Goal: Task Accomplishment & Management: Use online tool/utility

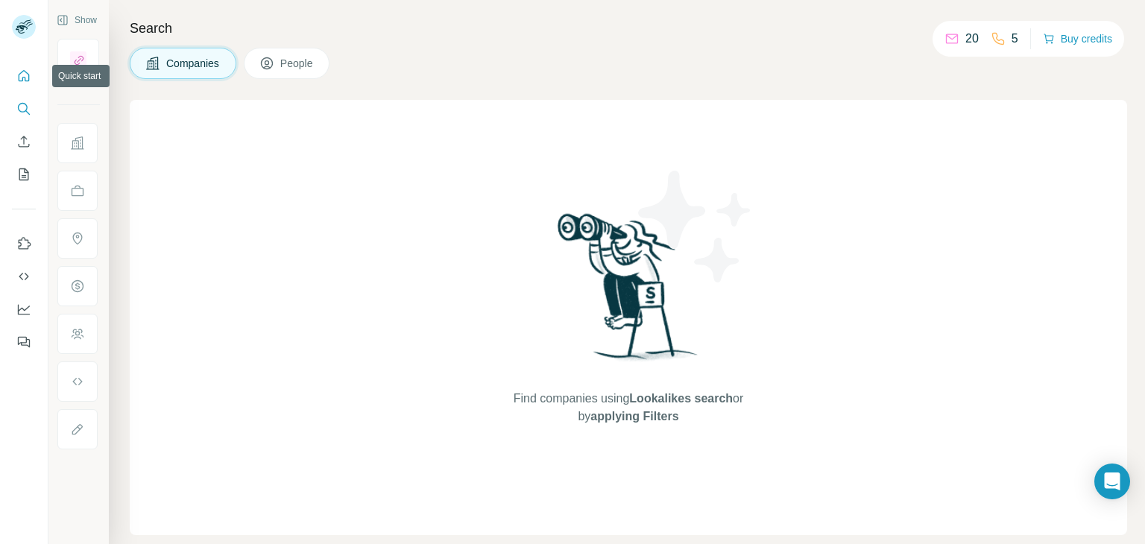
click at [23, 69] on icon "Quick start" at bounding box center [23, 76] width 15 height 15
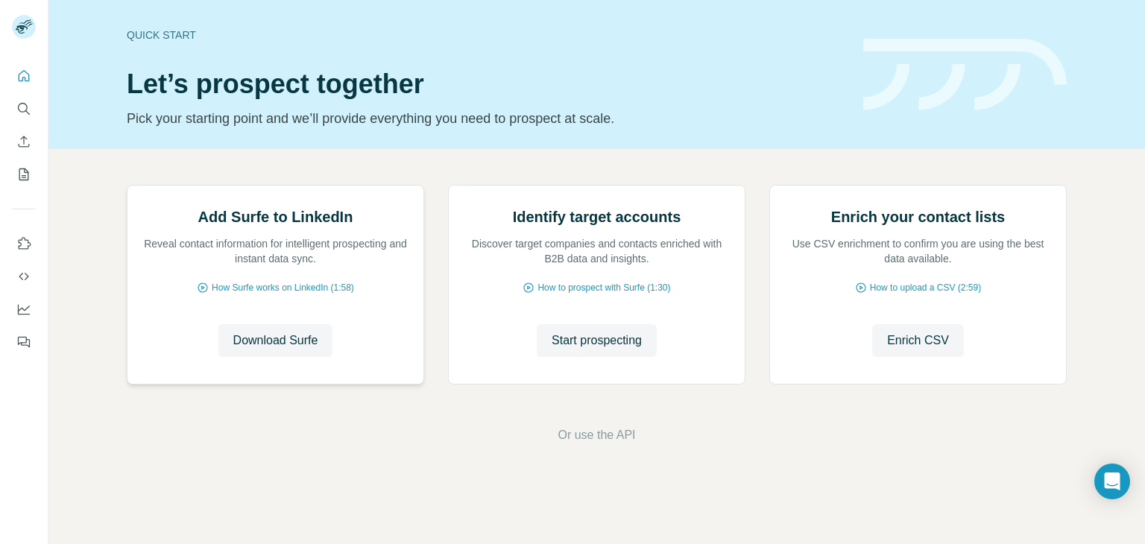
click at [127, 186] on img at bounding box center [127, 186] width 0 height 0
click at [285, 369] on div "Add Surfe to LinkedIn Reveal contact information for intelligent prospecting an…" at bounding box center [275, 285] width 296 height 198
click at [283, 266] on p "Reveal contact information for intelligent prospecting and instant data sync." at bounding box center [275, 251] width 266 height 30
click at [323, 266] on div "Add Surfe to LinkedIn Reveal contact information for intelligent prospecting an…" at bounding box center [275, 285] width 296 height 198
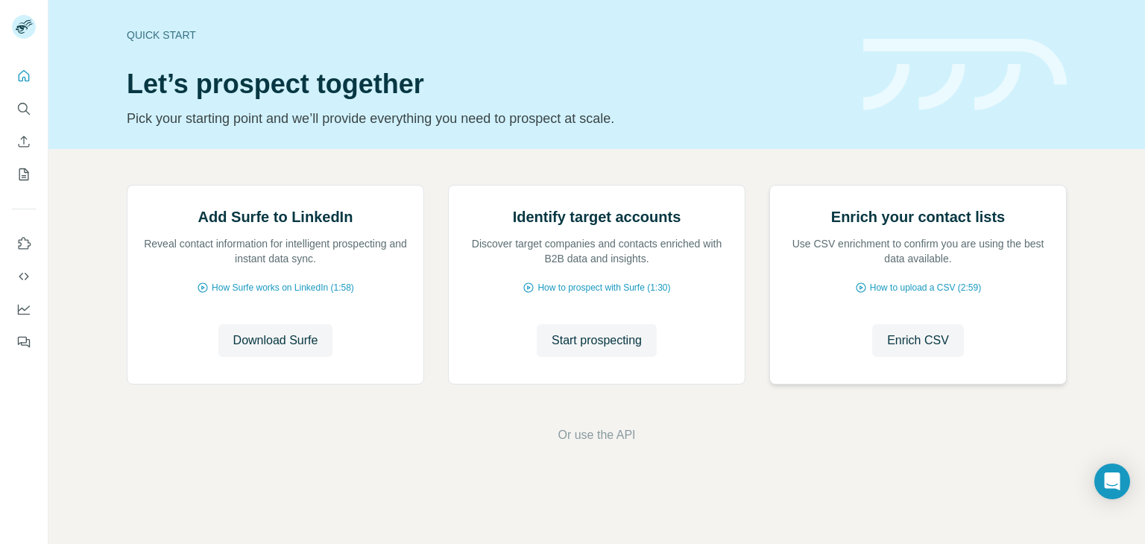
scroll to position [0, 0]
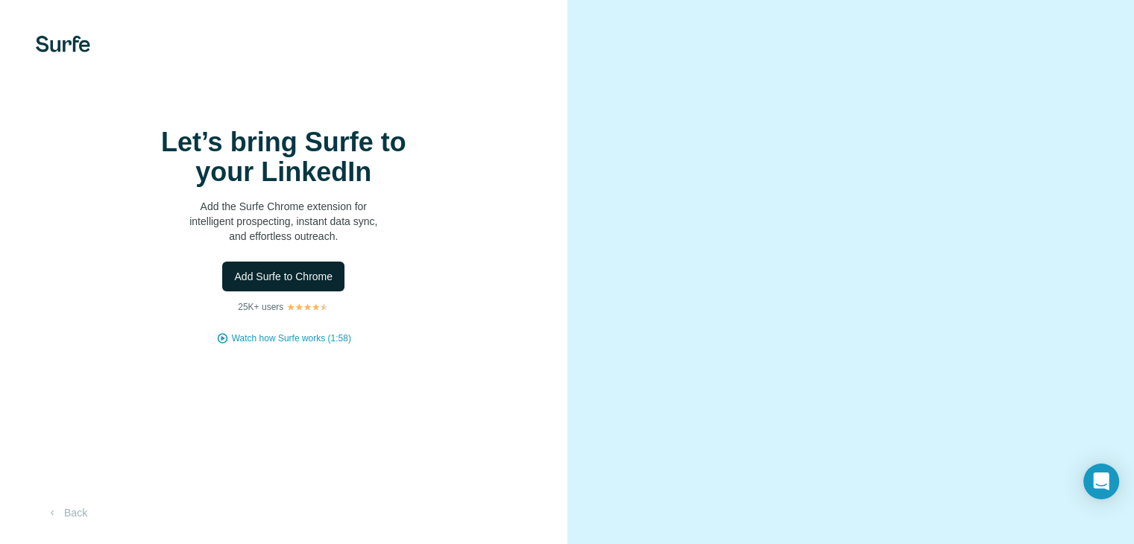
click at [307, 284] on span "Add Surfe to Chrome" at bounding box center [283, 276] width 98 height 15
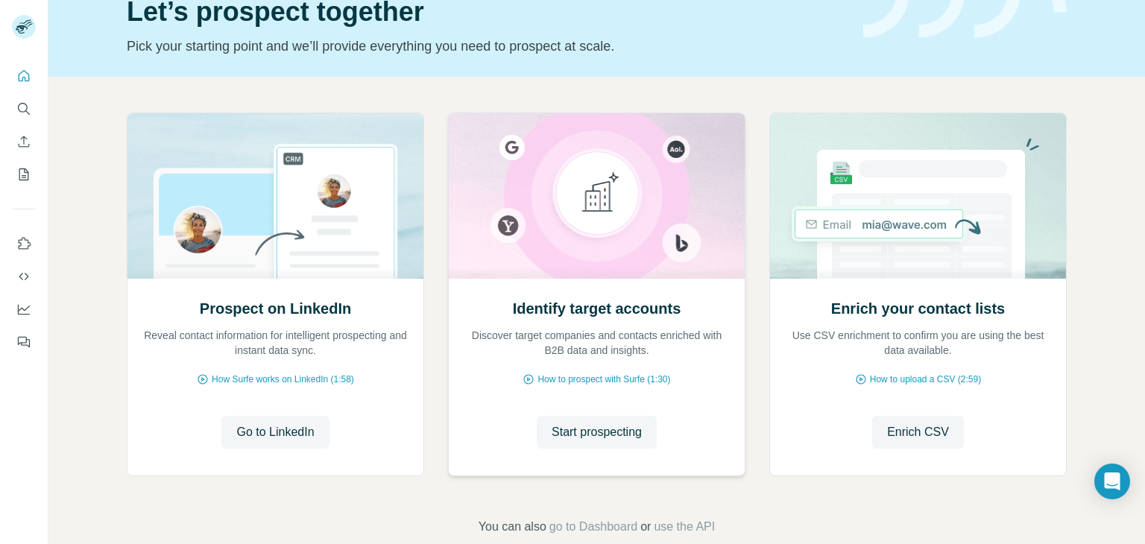
scroll to position [75, 0]
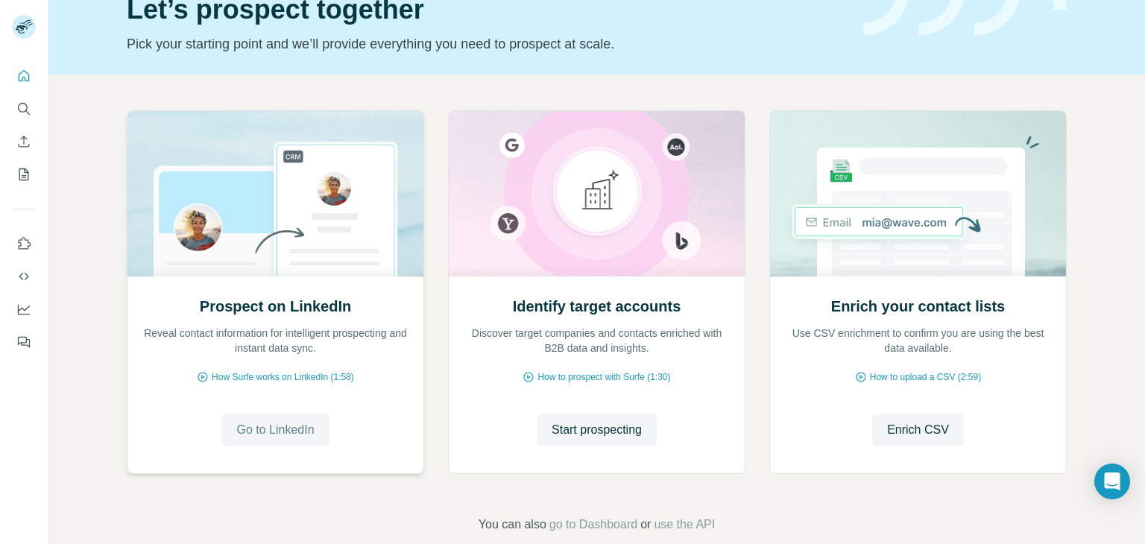
click at [282, 433] on span "Go to LinkedIn" at bounding box center [275, 430] width 78 height 18
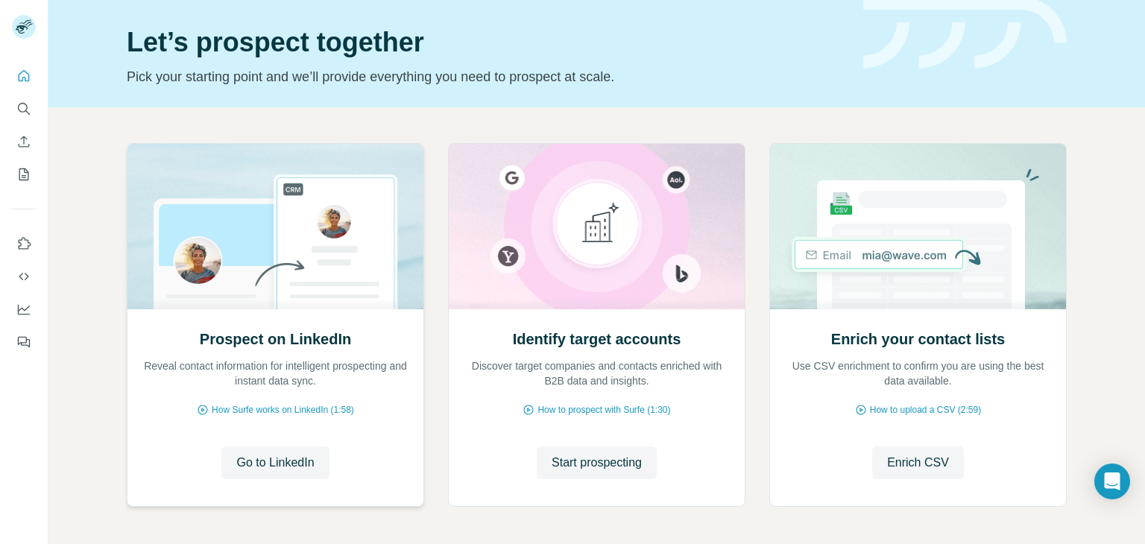
scroll to position [0, 0]
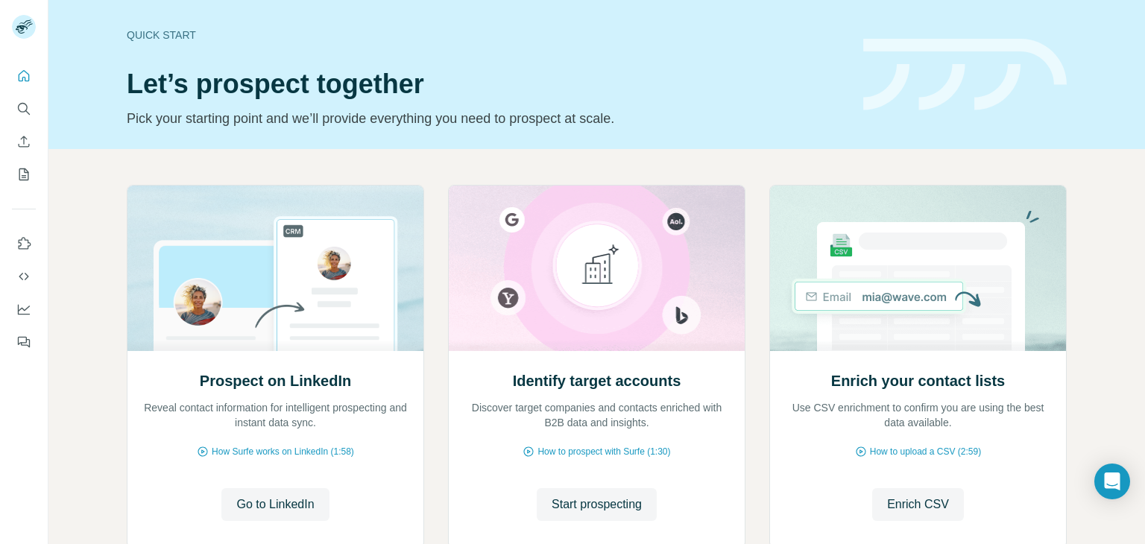
drag, startPoint x: 909, startPoint y: 185, endPoint x: 63, endPoint y: 250, distance: 848.5
click at [63, 250] on div "Prospect on LinkedIn Reveal contact information for intelligent prospecting and…" at bounding box center [596, 396] width 1096 height 495
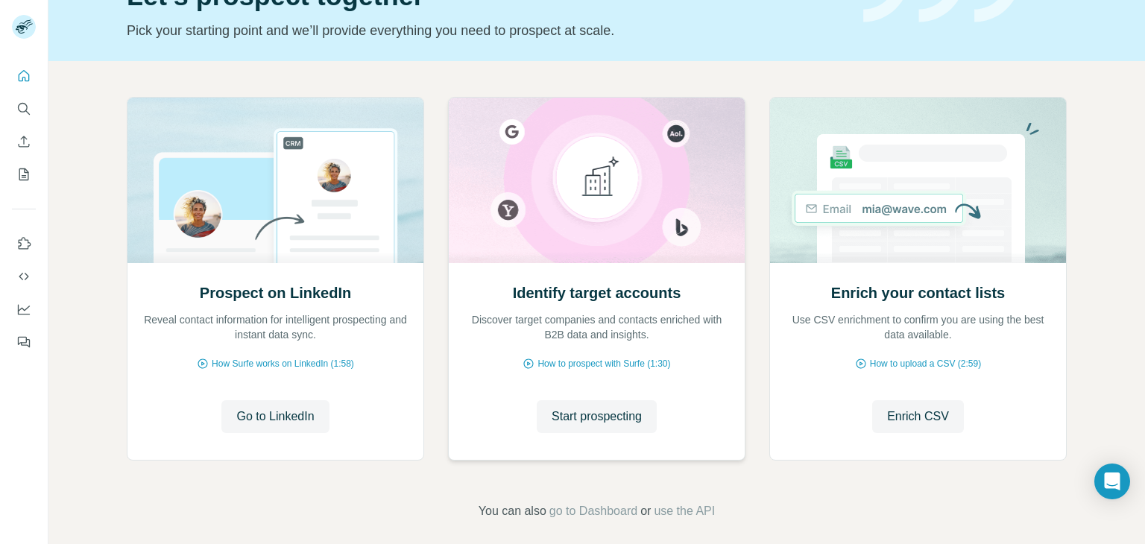
scroll to position [100, 0]
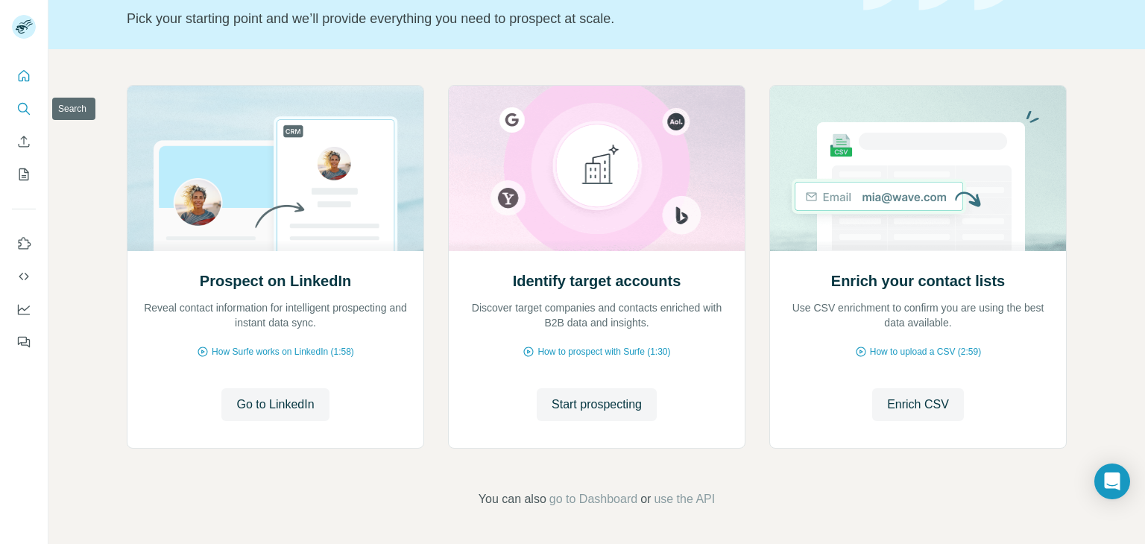
click at [23, 111] on icon "Search" at bounding box center [23, 108] width 15 height 15
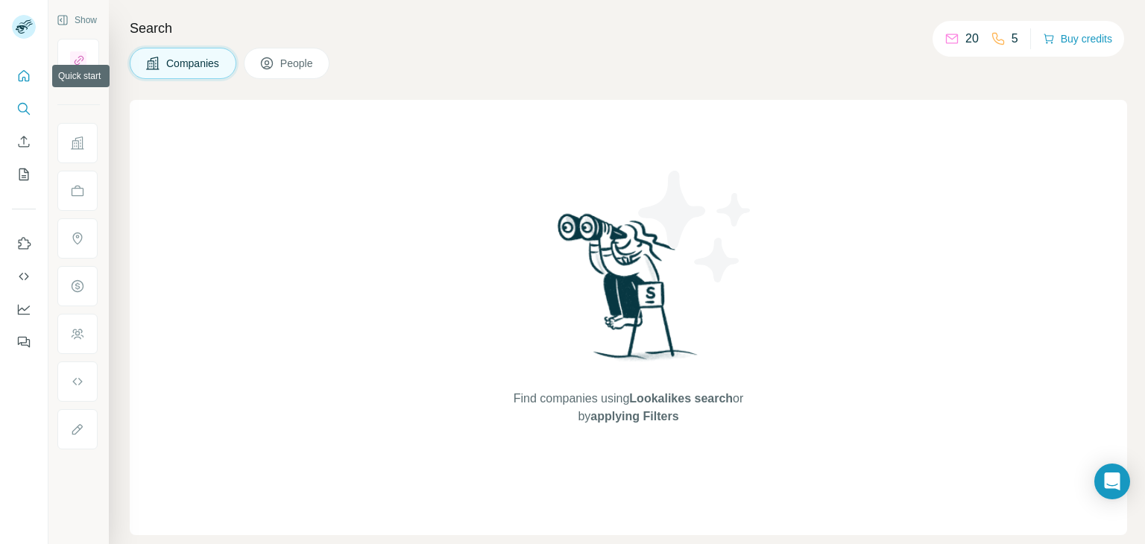
click at [25, 75] on icon "Quick start" at bounding box center [23, 76] width 15 height 15
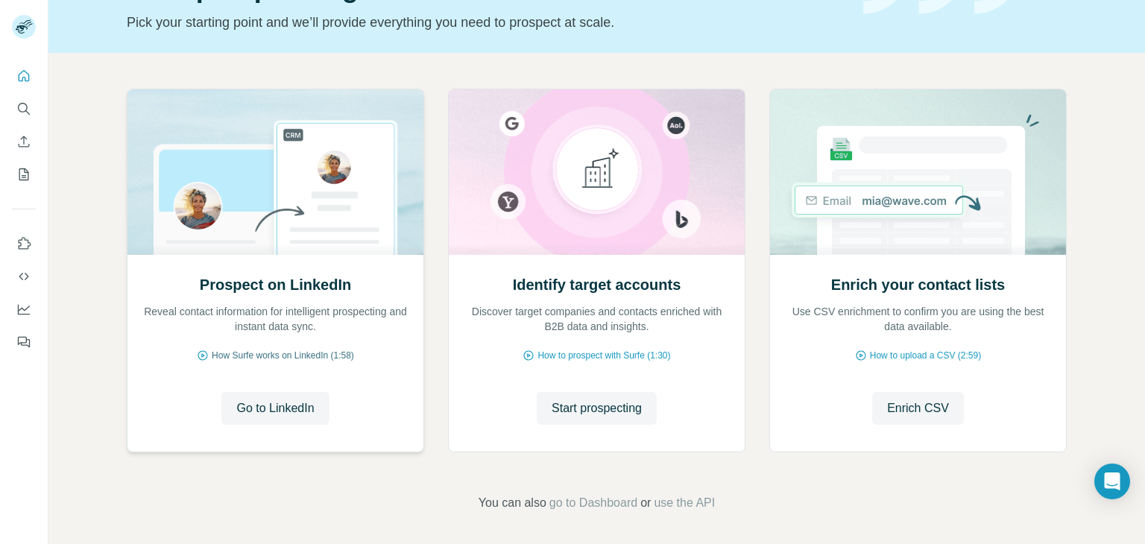
scroll to position [100, 0]
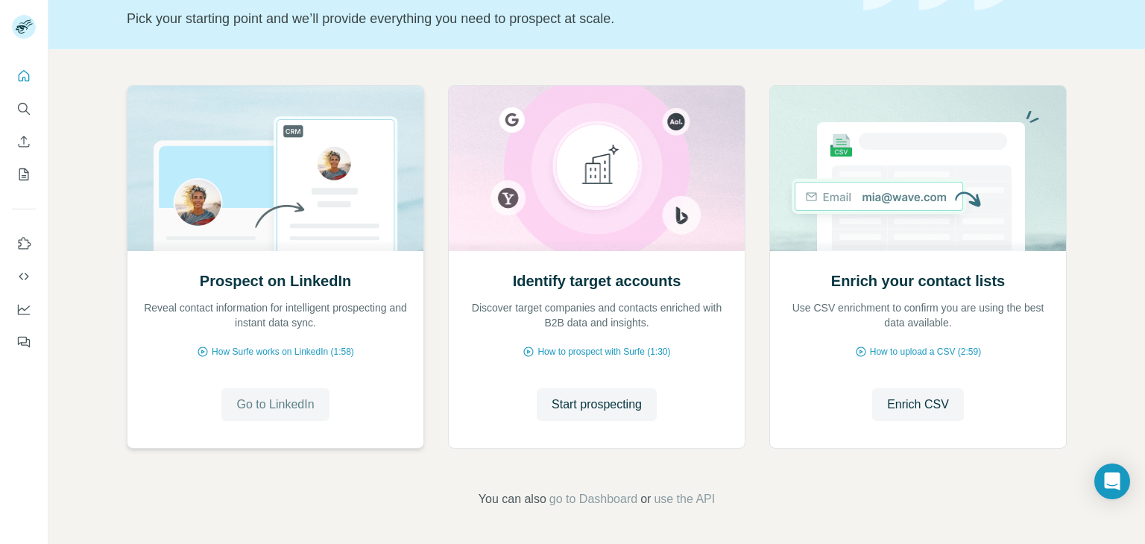
click at [279, 408] on span "Go to LinkedIn" at bounding box center [275, 405] width 78 height 18
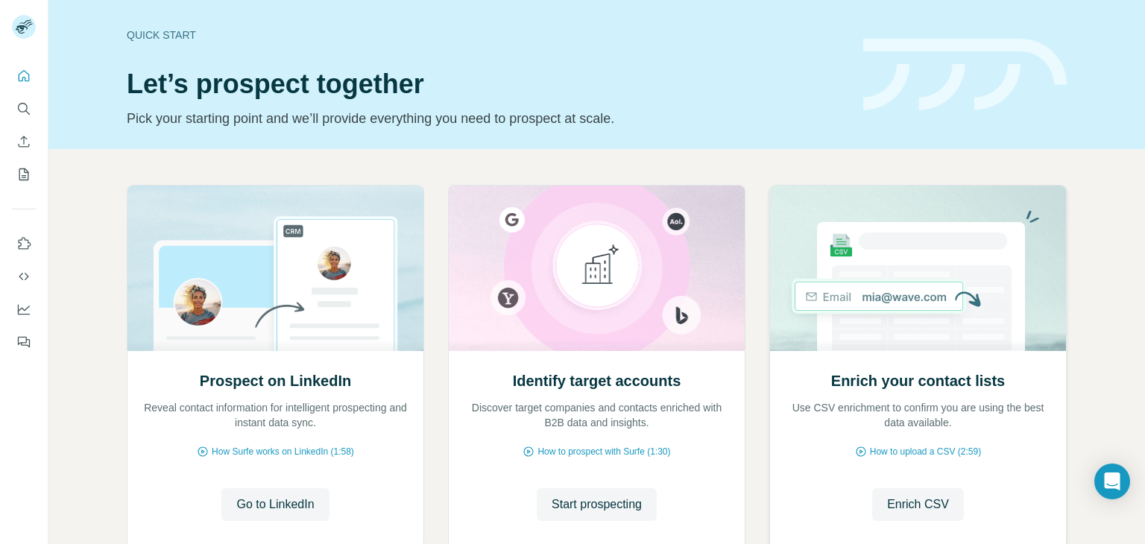
scroll to position [0, 0]
click at [24, 242] on icon "Use Surfe on LinkedIn" at bounding box center [23, 243] width 15 height 15
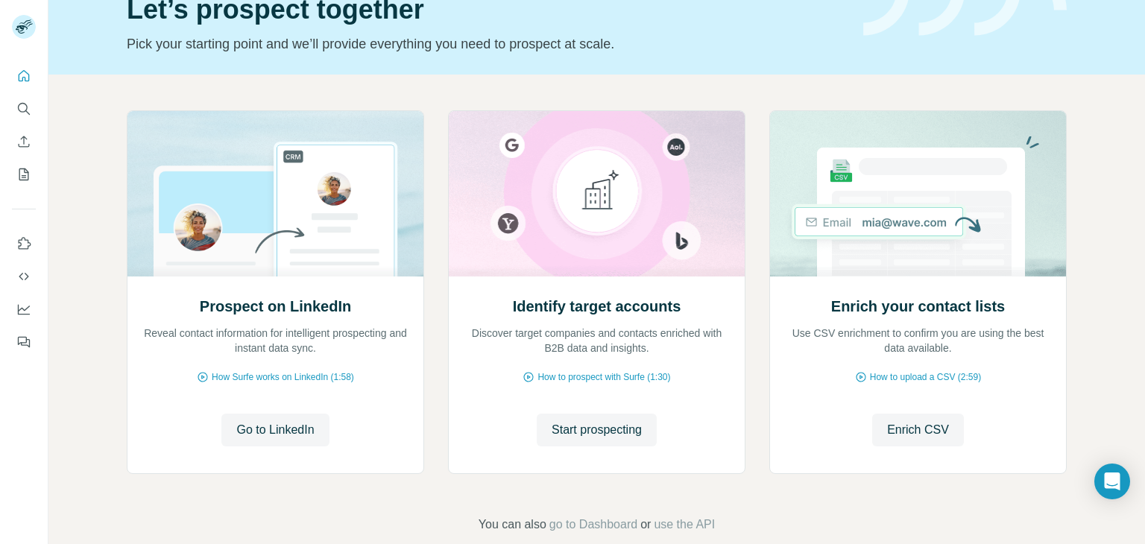
scroll to position [100, 0]
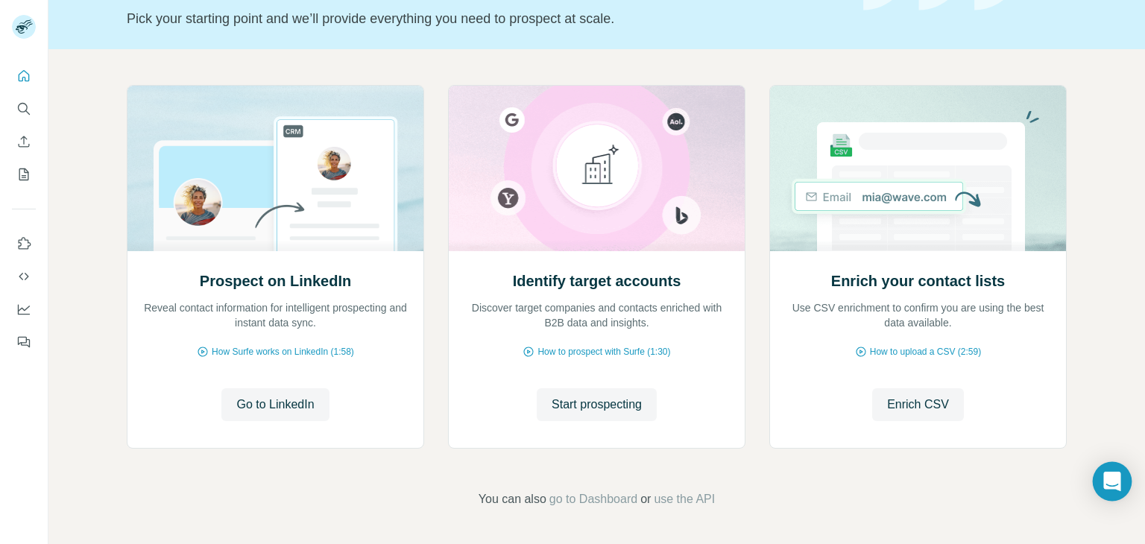
click at [1103, 475] on icon "Open Intercom Messenger" at bounding box center [1111, 481] width 19 height 19
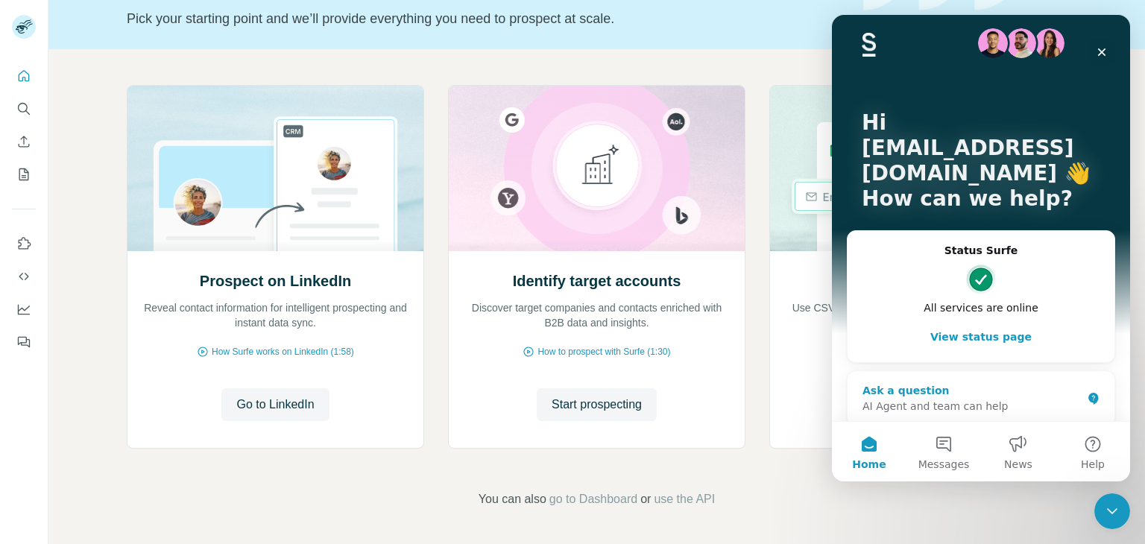
scroll to position [24, 0]
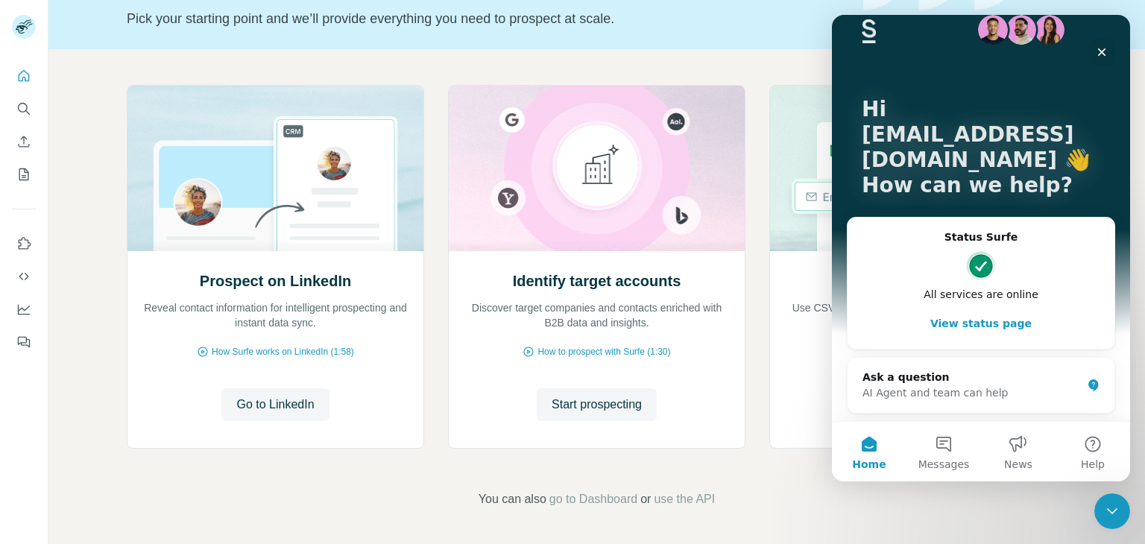
click at [787, 479] on div "Prospect on LinkedIn Reveal contact information for intelligent prospecting and…" at bounding box center [596, 296] width 1096 height 495
click at [1100, 51] on icon "Close" at bounding box center [1102, 52] width 12 height 12
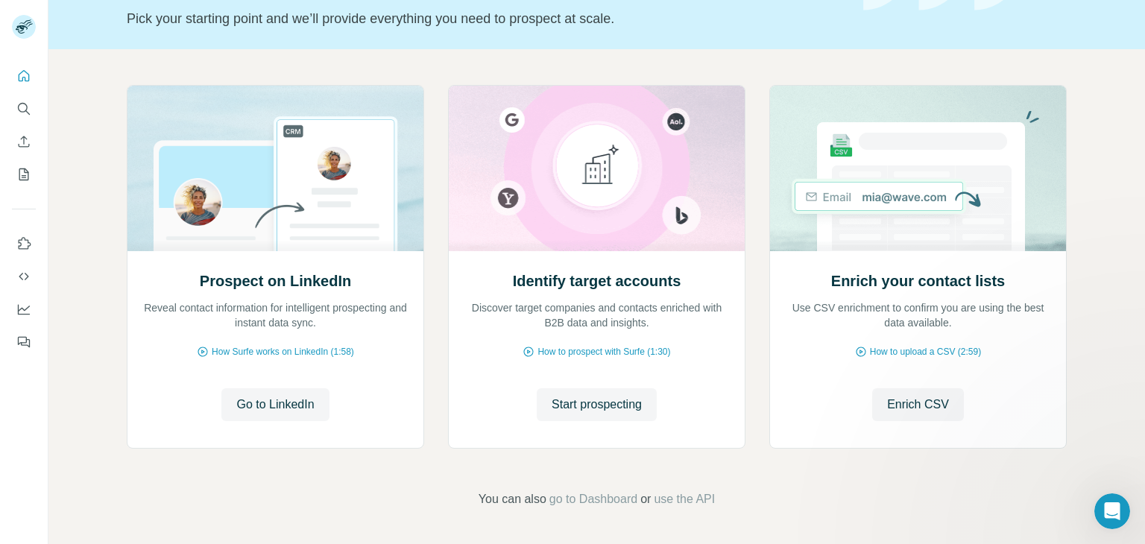
scroll to position [0, 0]
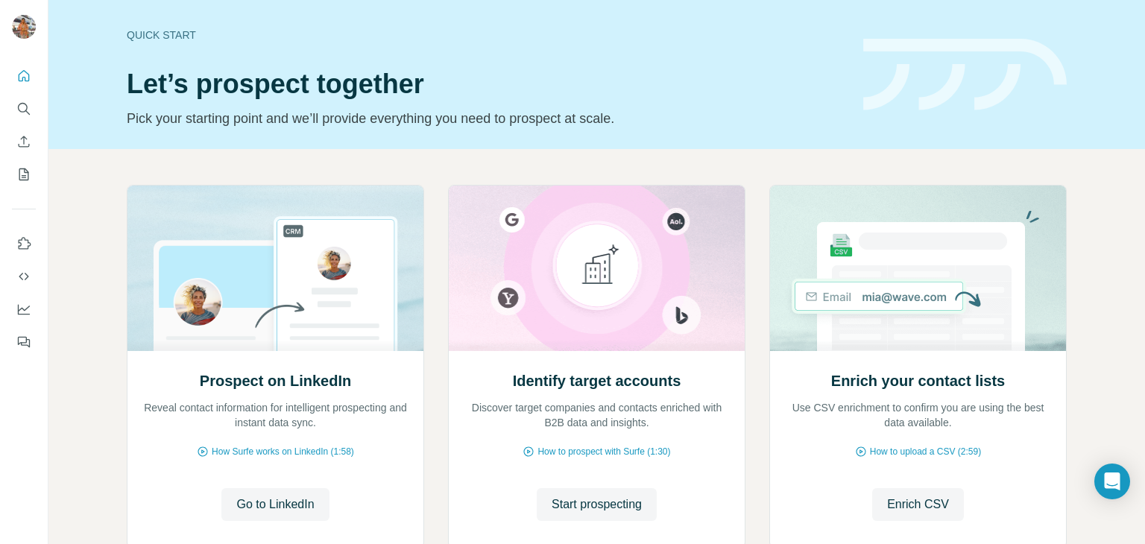
click at [86, 306] on div "Prospect on LinkedIn Reveal contact information for intelligent prospecting and…" at bounding box center [596, 396] width 1096 height 495
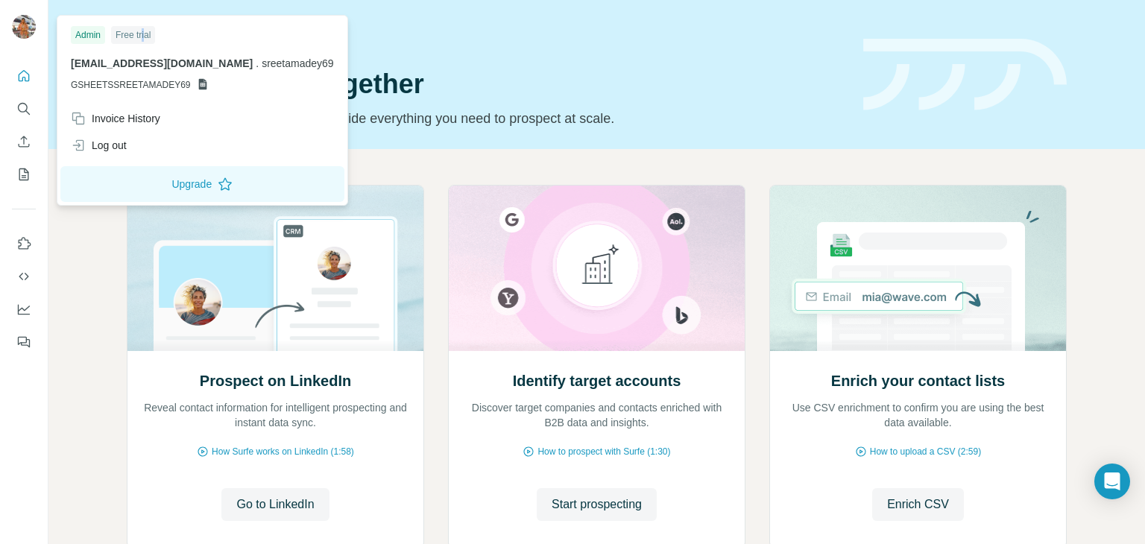
click at [147, 33] on div "Free trial" at bounding box center [133, 35] width 44 height 18
click at [184, 42] on div "Admin Free trial" at bounding box center [202, 35] width 263 height 18
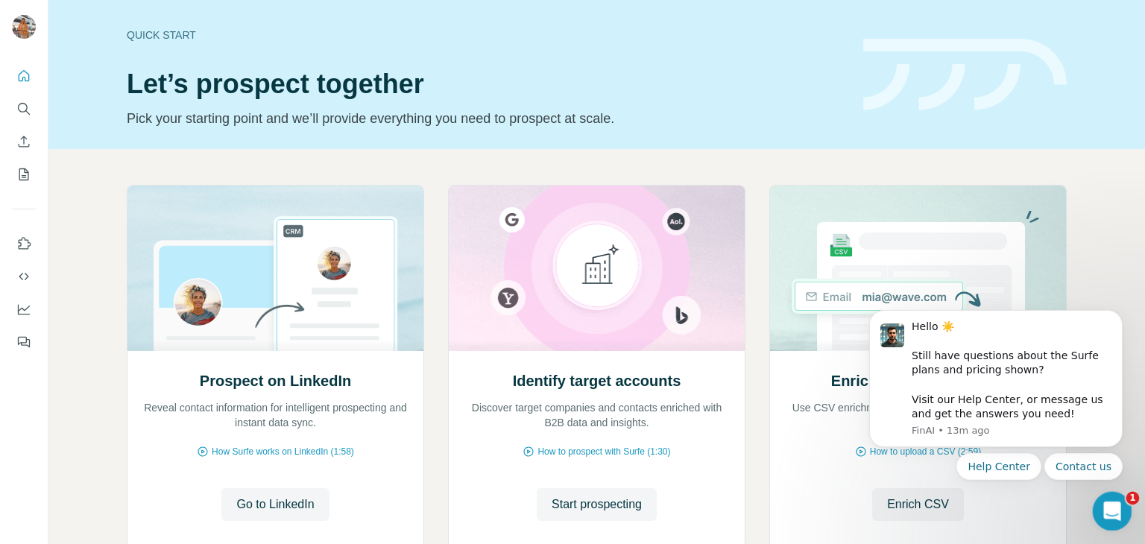
click at [1102, 511] on icon "Open Intercom Messenger" at bounding box center [1110, 509] width 25 height 25
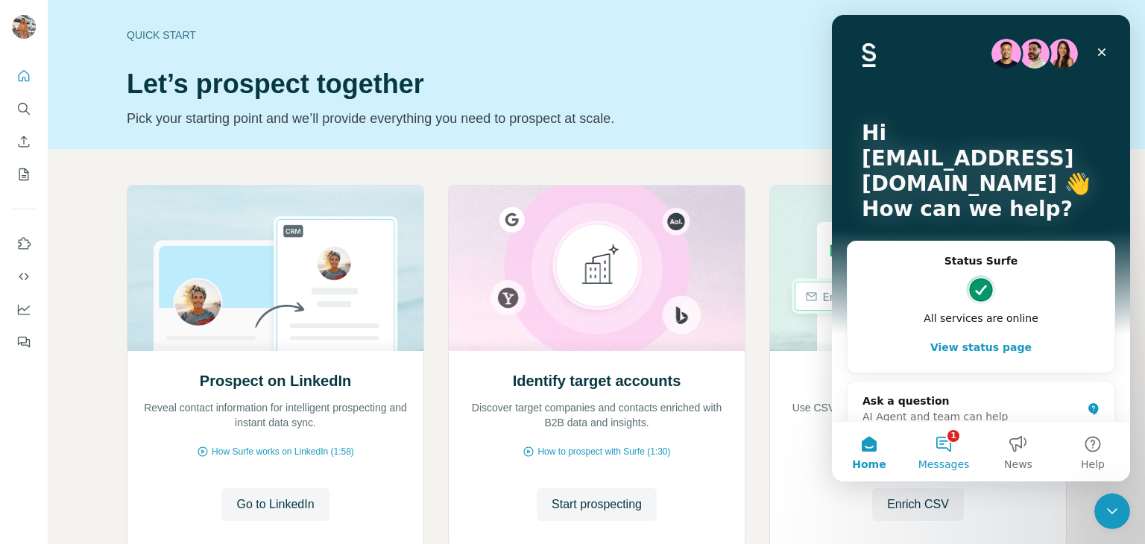
click at [953, 443] on button "1 Messages" at bounding box center [943, 452] width 75 height 60
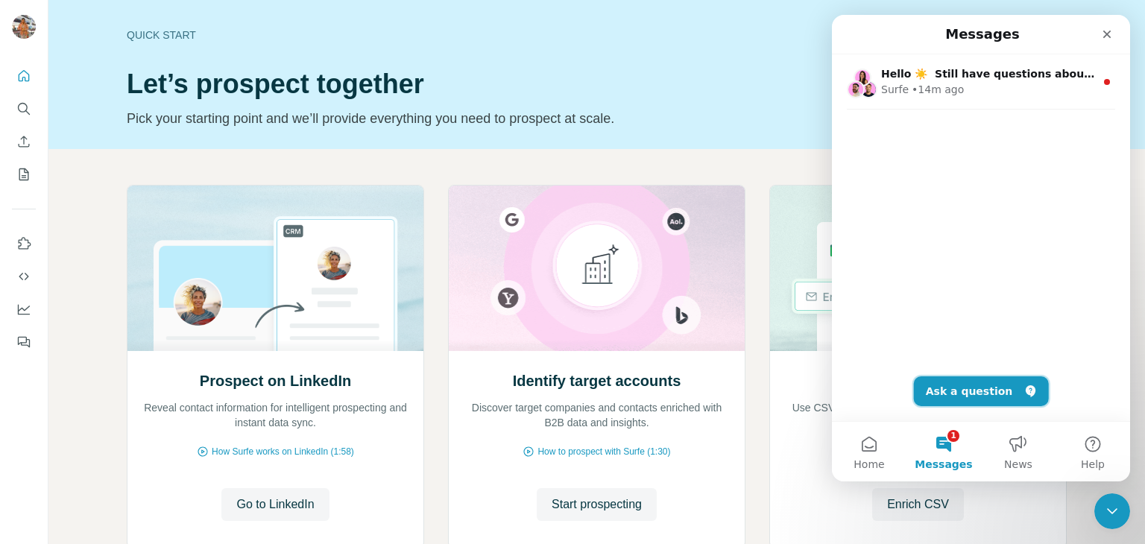
click at [1005, 396] on button "Ask a question" at bounding box center [981, 391] width 135 height 30
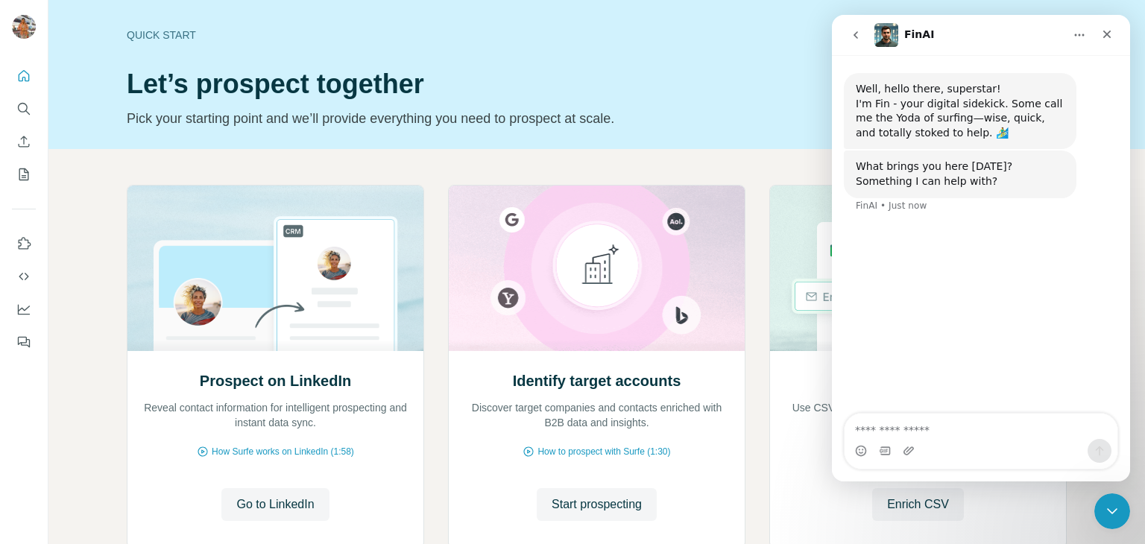
click at [959, 426] on textarea "Ask a question…" at bounding box center [980, 426] width 273 height 25
type textarea "**********"
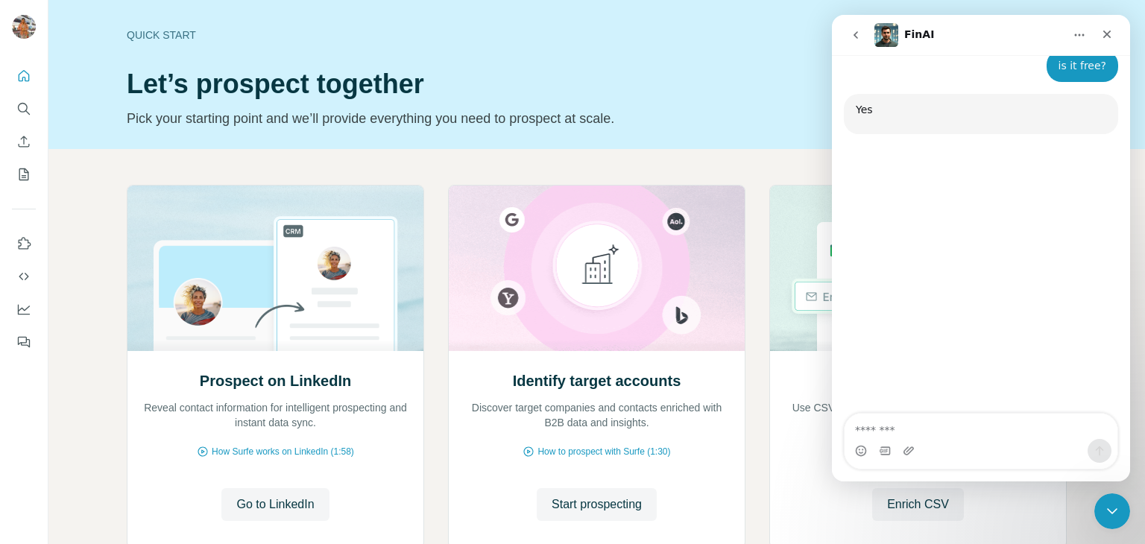
scroll to position [158, 0]
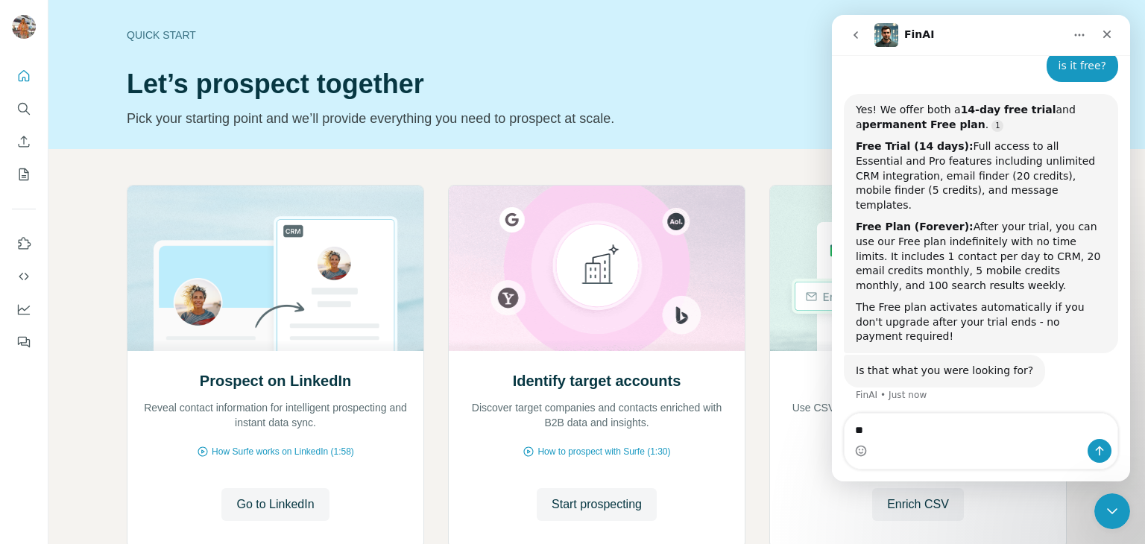
type textarea "**"
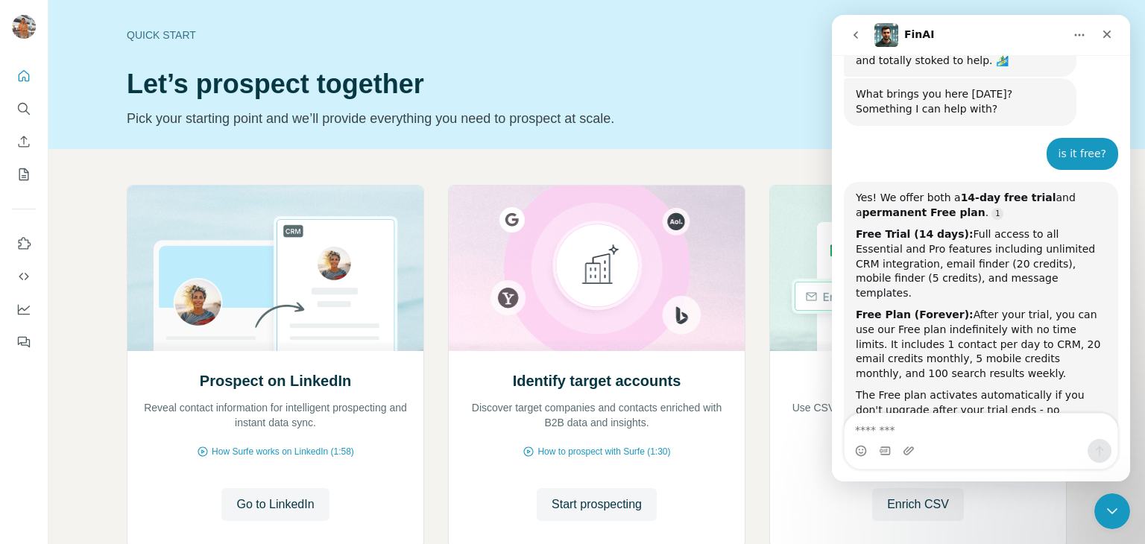
scroll to position [54, 0]
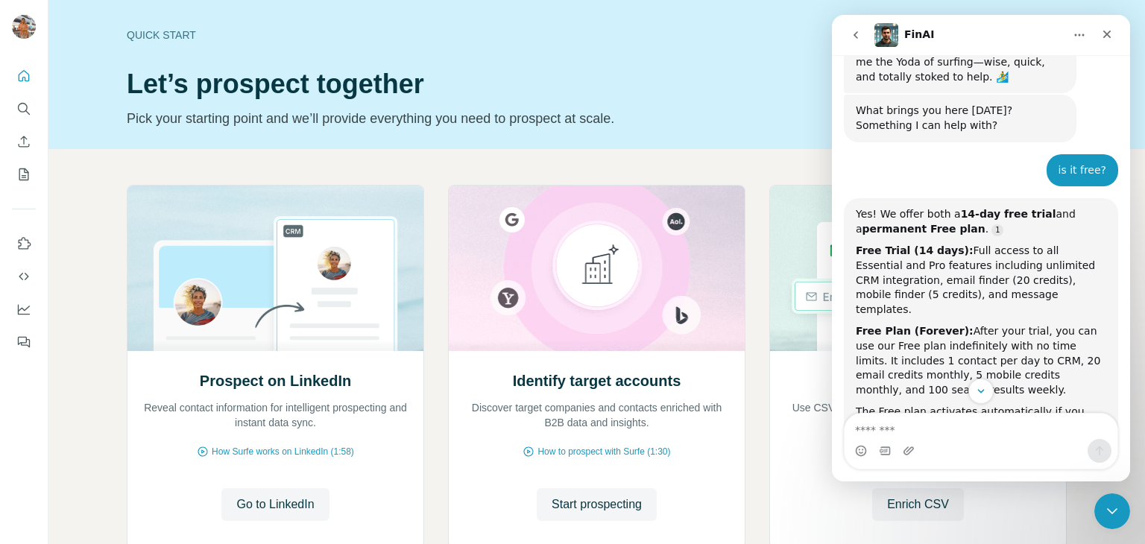
click at [722, 72] on h1 "Let’s prospect together" at bounding box center [486, 84] width 719 height 30
click at [775, 78] on h1 "Let’s prospect together" at bounding box center [486, 84] width 719 height 30
click at [1109, 34] on icon "Close" at bounding box center [1107, 34] width 12 height 12
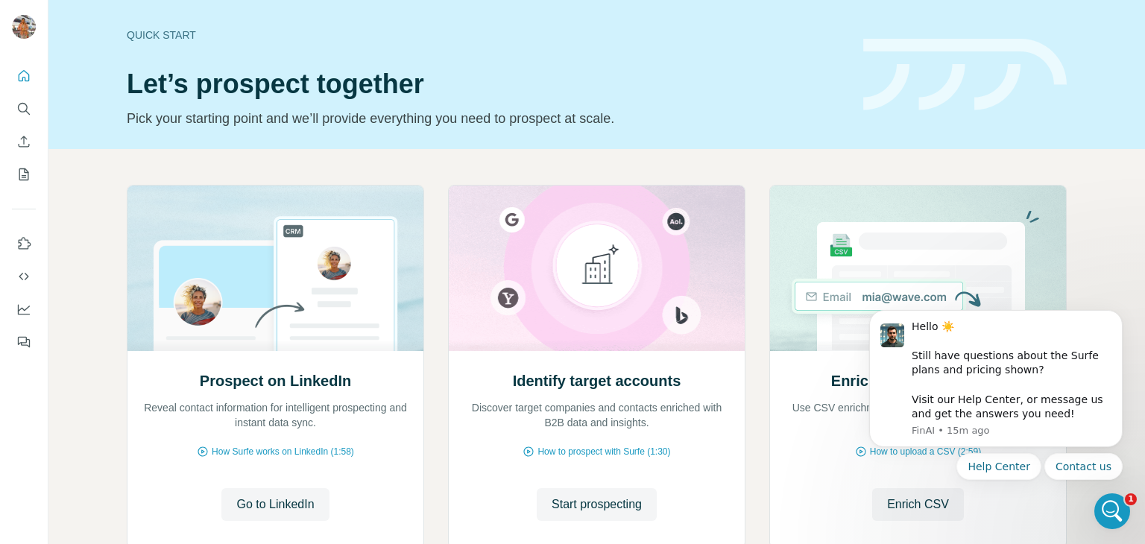
scroll to position [0, 0]
click at [981, 135] on div "Quick start Let’s prospect together Pick your starting point and we’ll provide …" at bounding box center [596, 74] width 1096 height 149
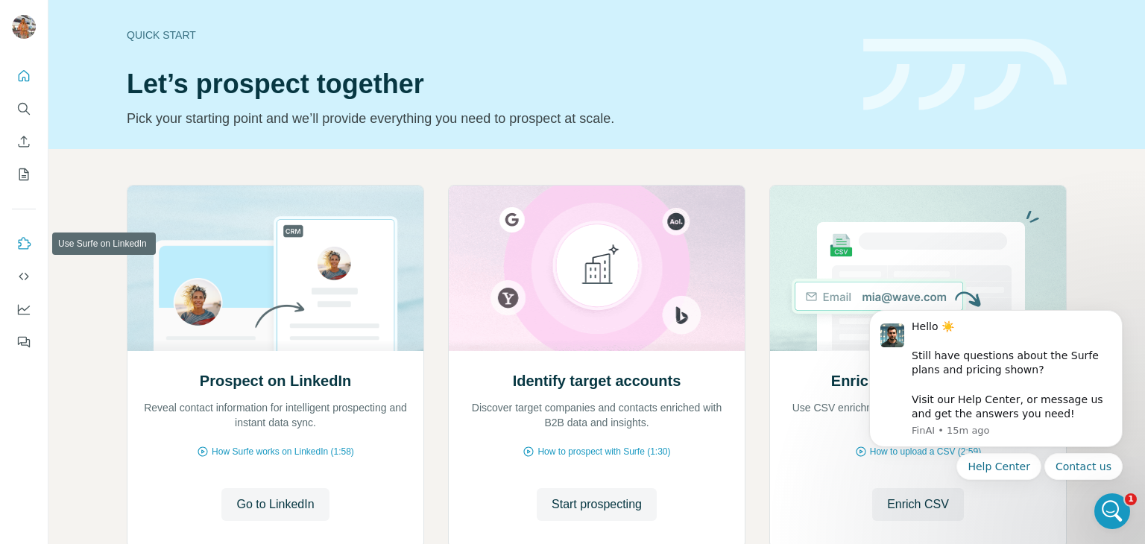
click at [21, 244] on icon "Use Surfe on LinkedIn" at bounding box center [25, 243] width 13 height 12
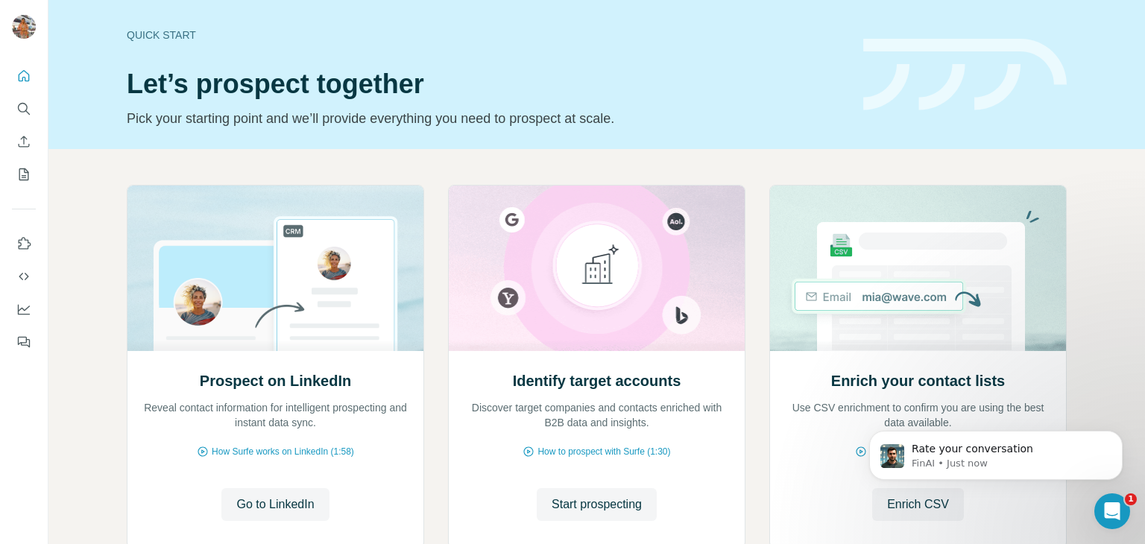
scroll to position [440, 0]
click at [1003, 455] on p "Rate your conversation" at bounding box center [1008, 449] width 192 height 15
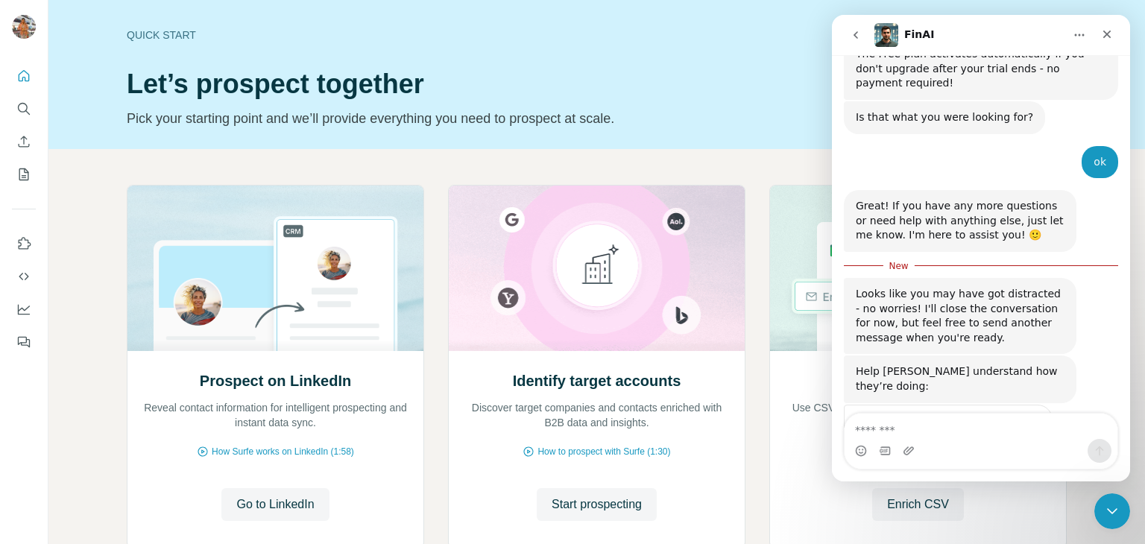
scroll to position [465, 0]
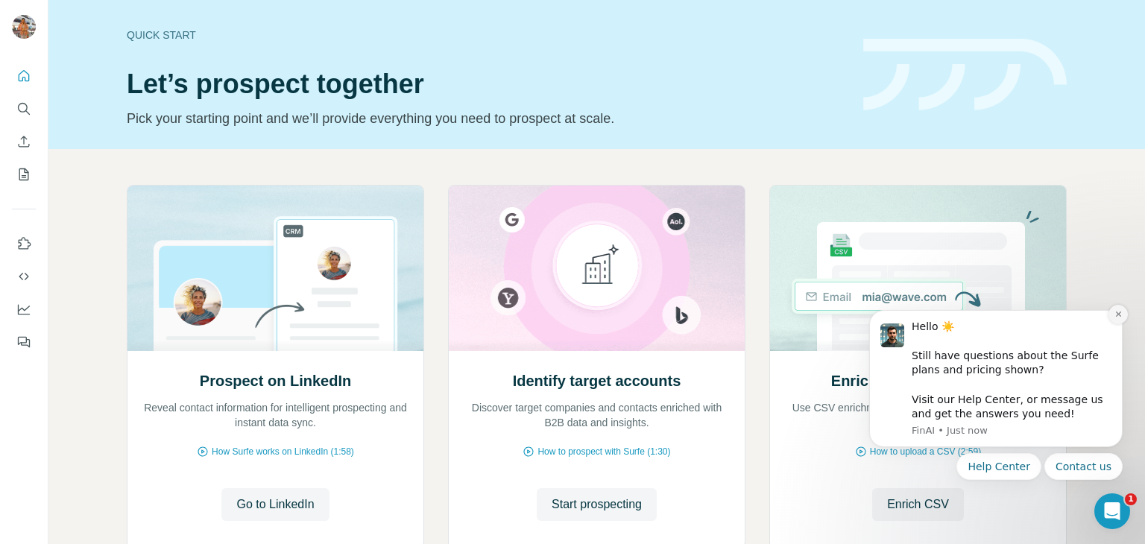
click at [1123, 313] on button "Dismiss notification" at bounding box center [1117, 314] width 19 height 19
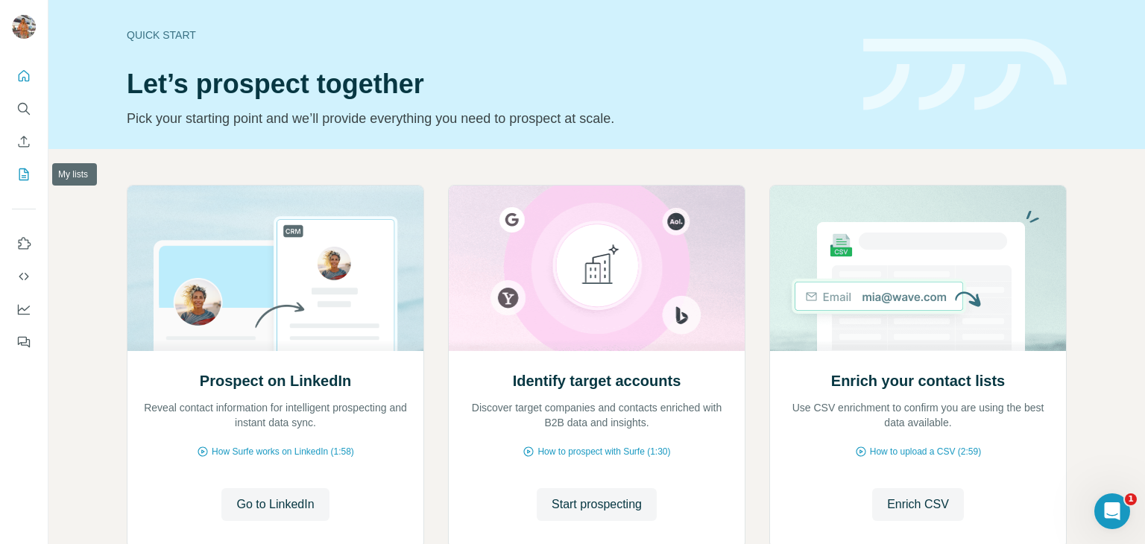
click at [17, 178] on icon "My lists" at bounding box center [23, 174] width 15 height 15
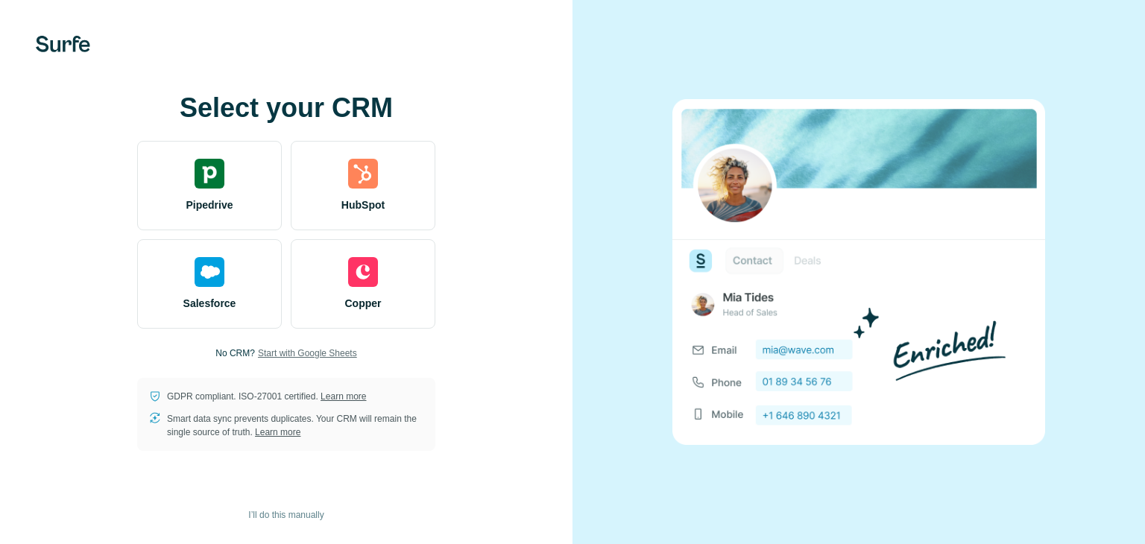
click at [297, 353] on span "Start with Google Sheets" at bounding box center [307, 353] width 99 height 13
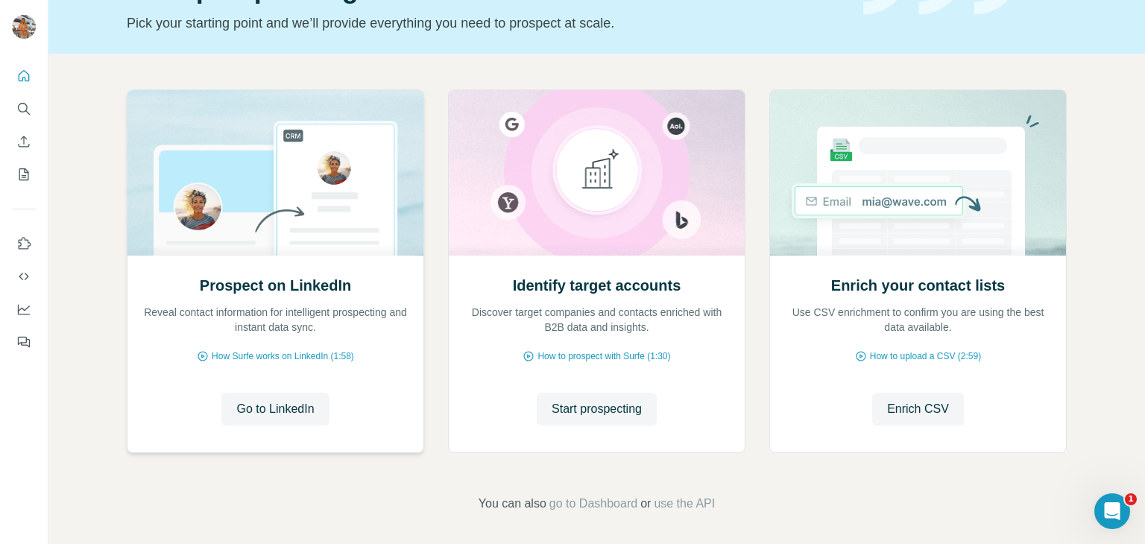
scroll to position [100, 0]
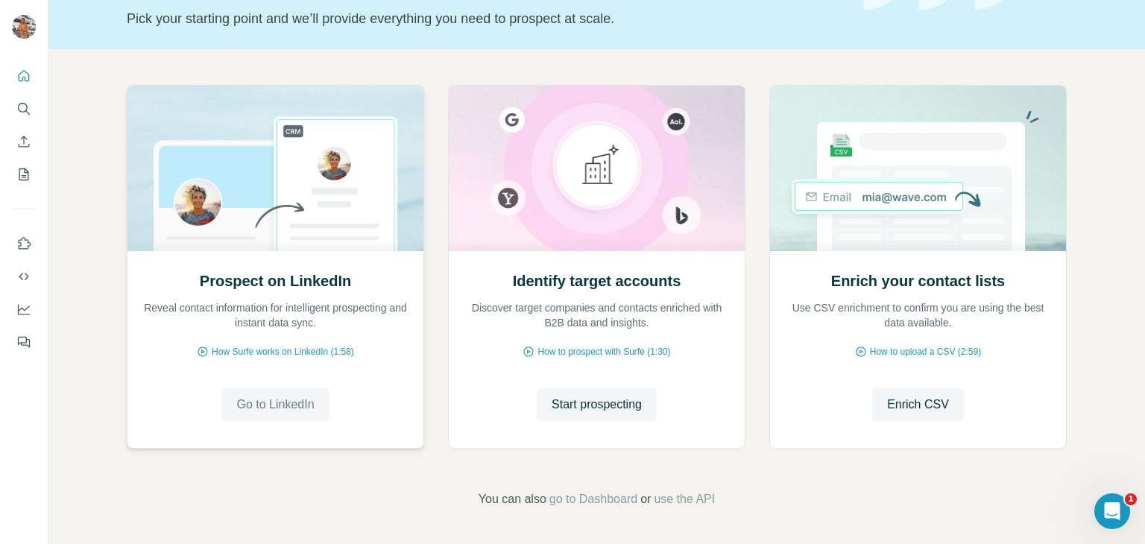
click at [265, 397] on span "Go to LinkedIn" at bounding box center [275, 405] width 78 height 18
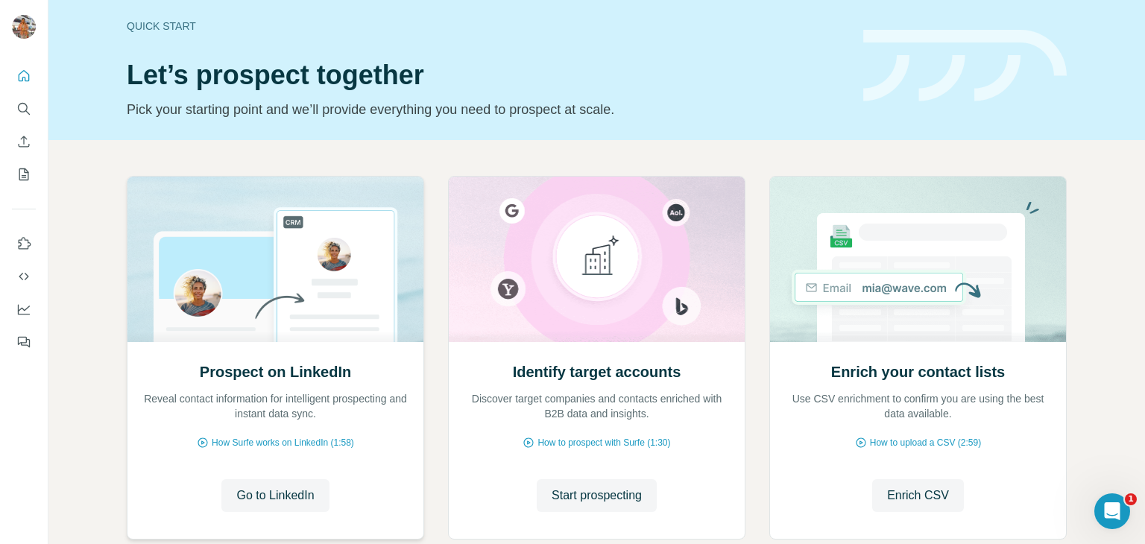
scroll to position [0, 0]
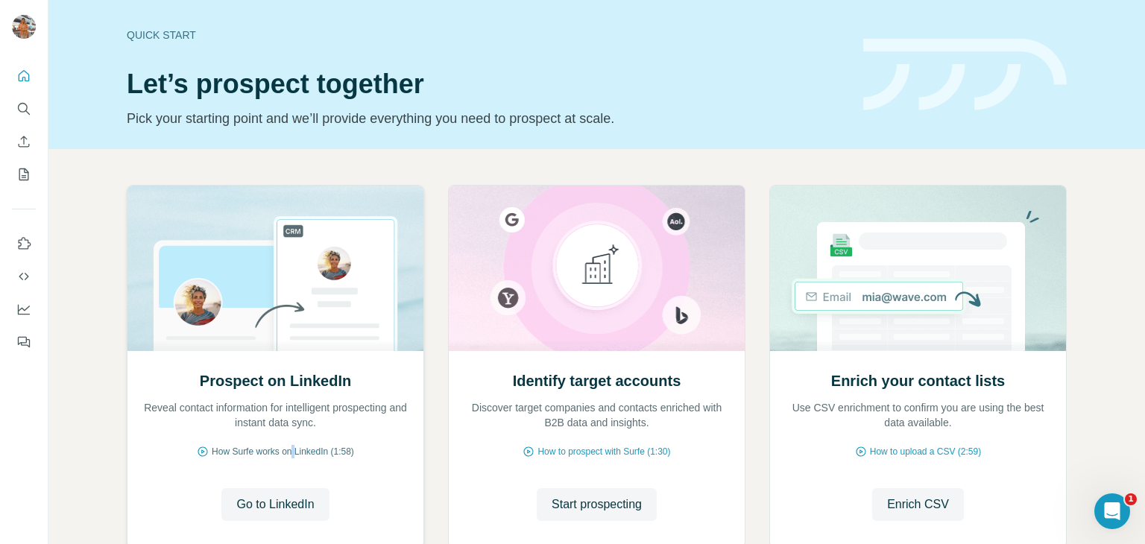
click at [288, 453] on span "How Surfe works on LinkedIn (1:58)" at bounding box center [283, 451] width 142 height 13
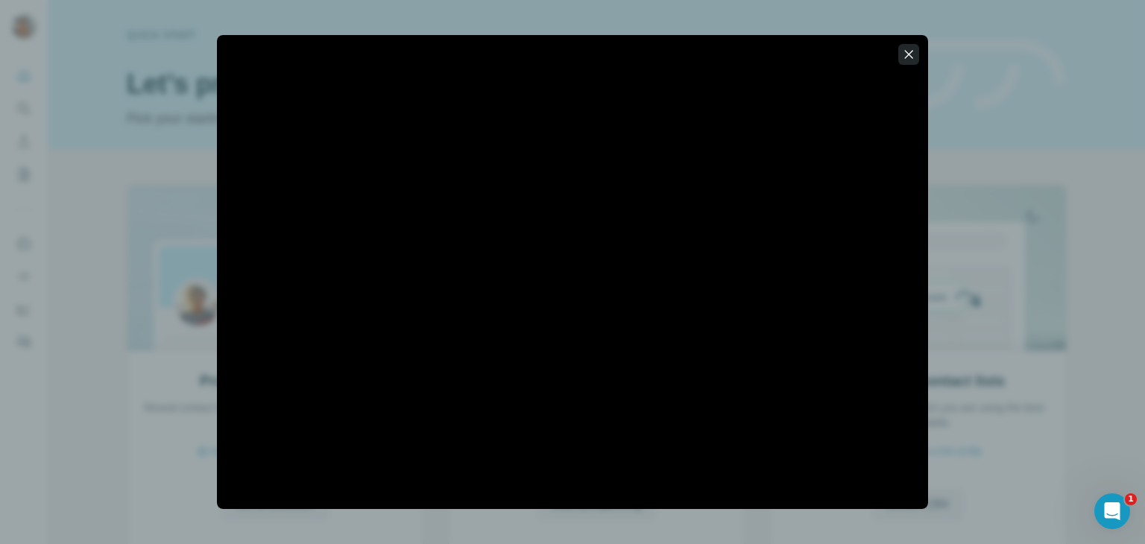
click at [904, 51] on icon "button" at bounding box center [908, 54] width 15 height 15
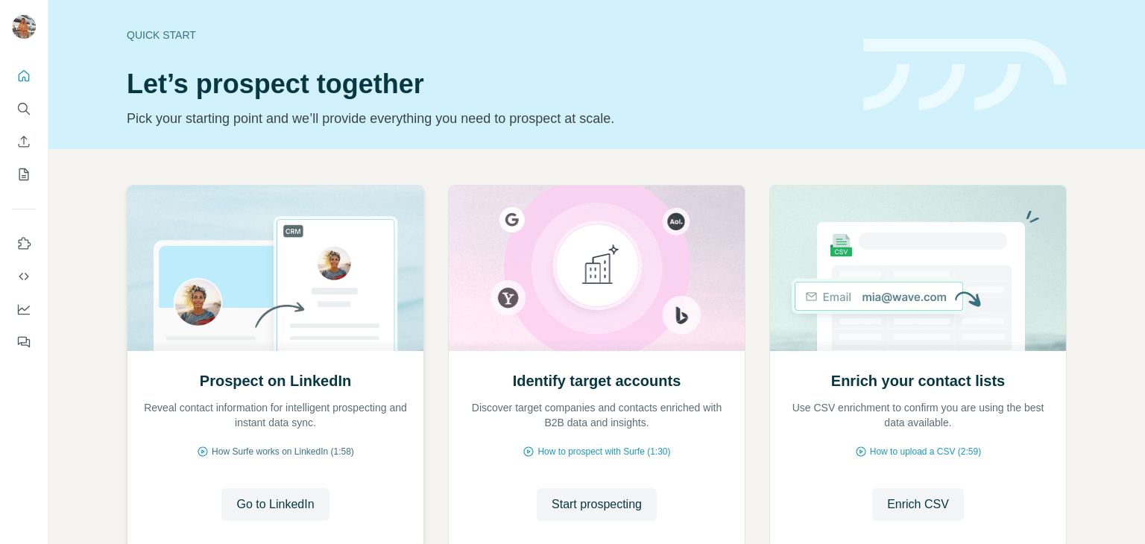
click at [335, 451] on span "How Surfe works on LinkedIn (1:58)" at bounding box center [283, 451] width 142 height 13
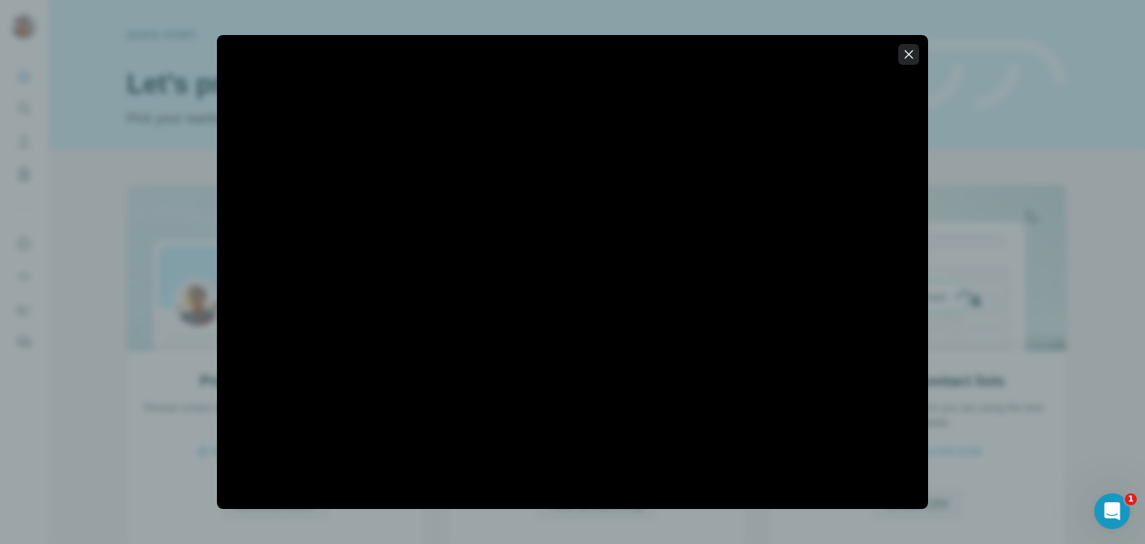
click at [906, 59] on icon "button" at bounding box center [908, 54] width 15 height 15
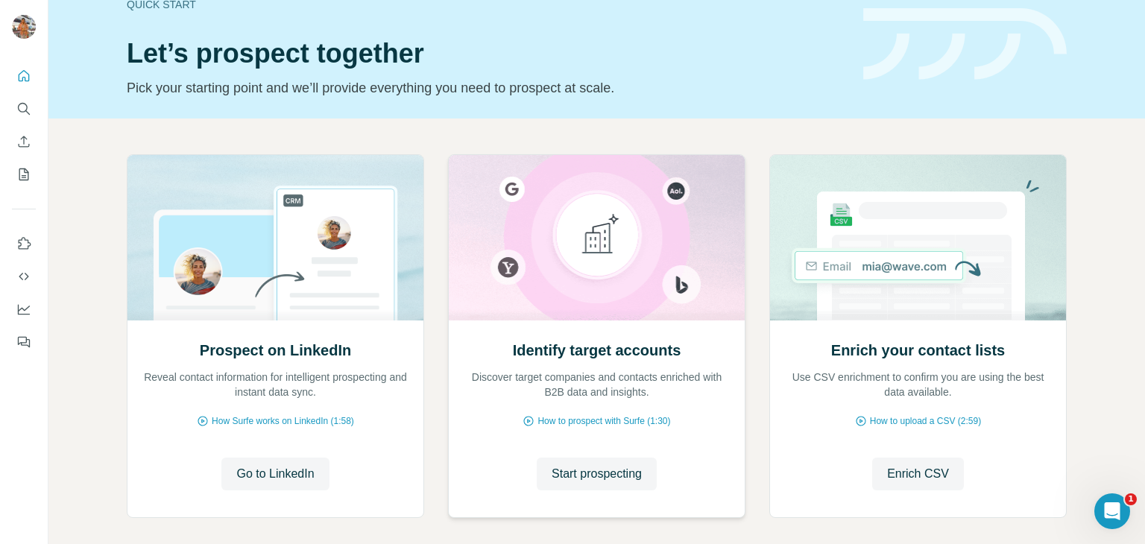
scroll to position [100, 0]
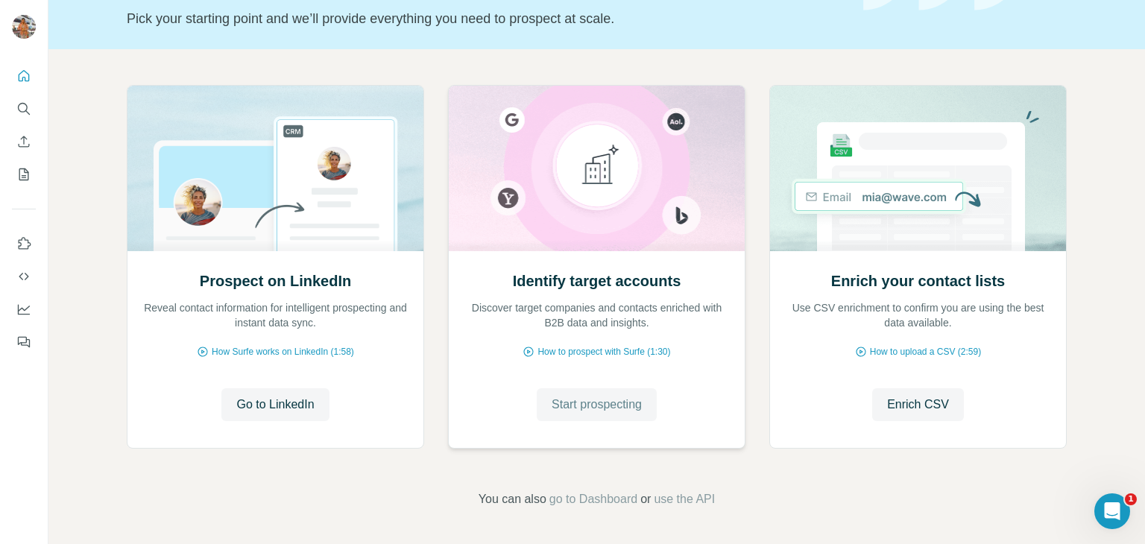
click at [604, 405] on span "Start prospecting" at bounding box center [597, 405] width 90 height 18
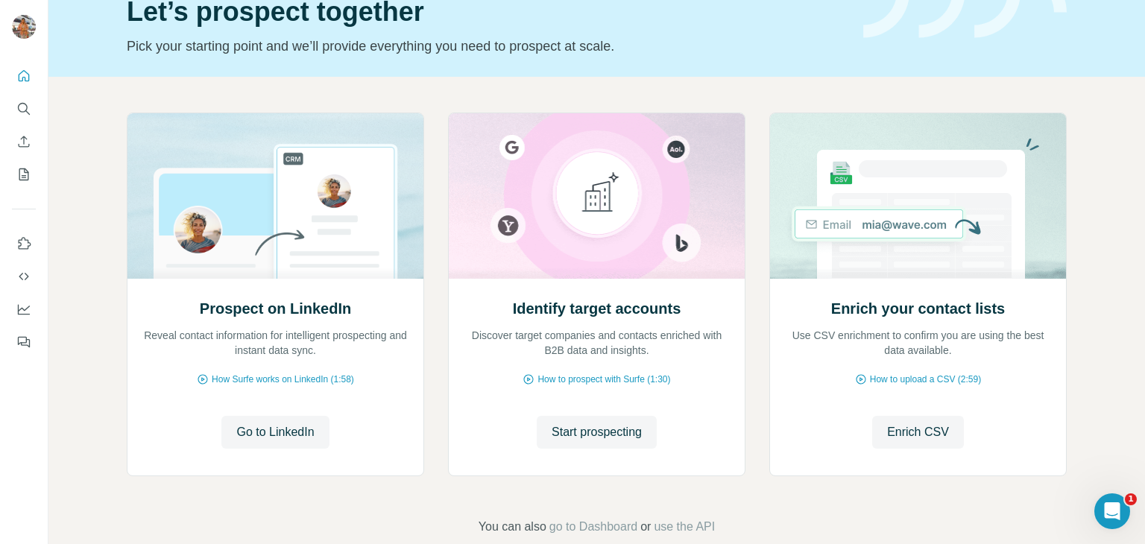
scroll to position [75, 0]
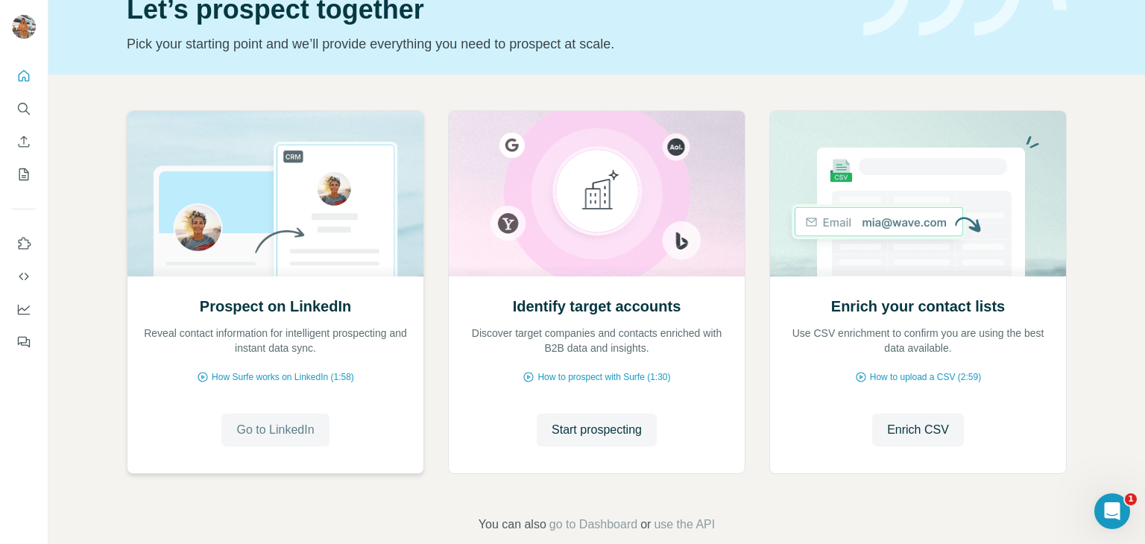
click at [256, 428] on span "Go to LinkedIn" at bounding box center [275, 430] width 78 height 18
click at [611, 525] on span "go to Dashboard" at bounding box center [593, 525] width 88 height 18
click at [1106, 507] on icon "Open Intercom Messenger" at bounding box center [1110, 509] width 25 height 25
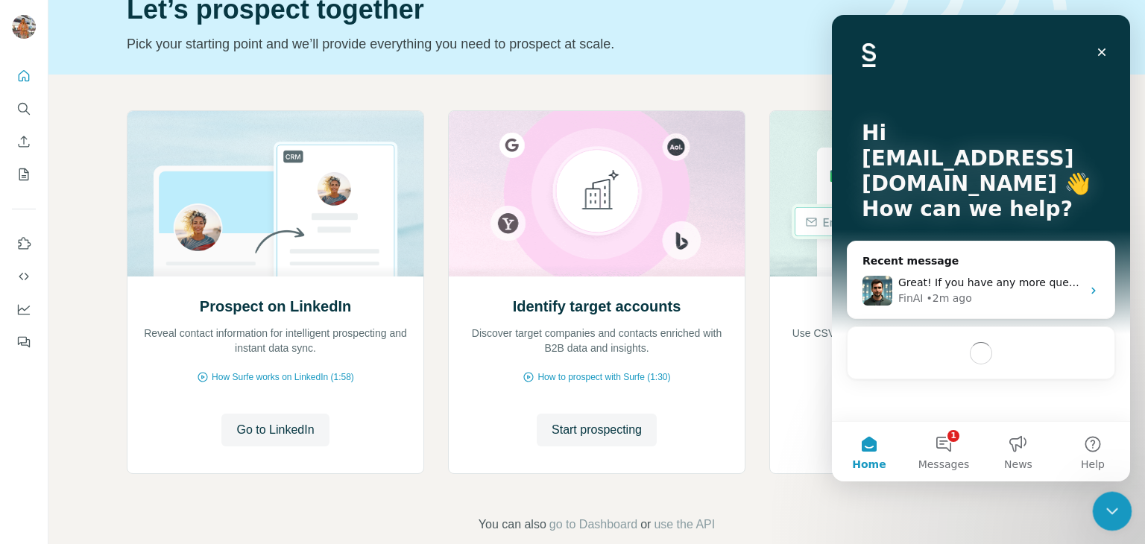
scroll to position [0, 0]
click at [945, 445] on button "1 Messages" at bounding box center [943, 452] width 75 height 60
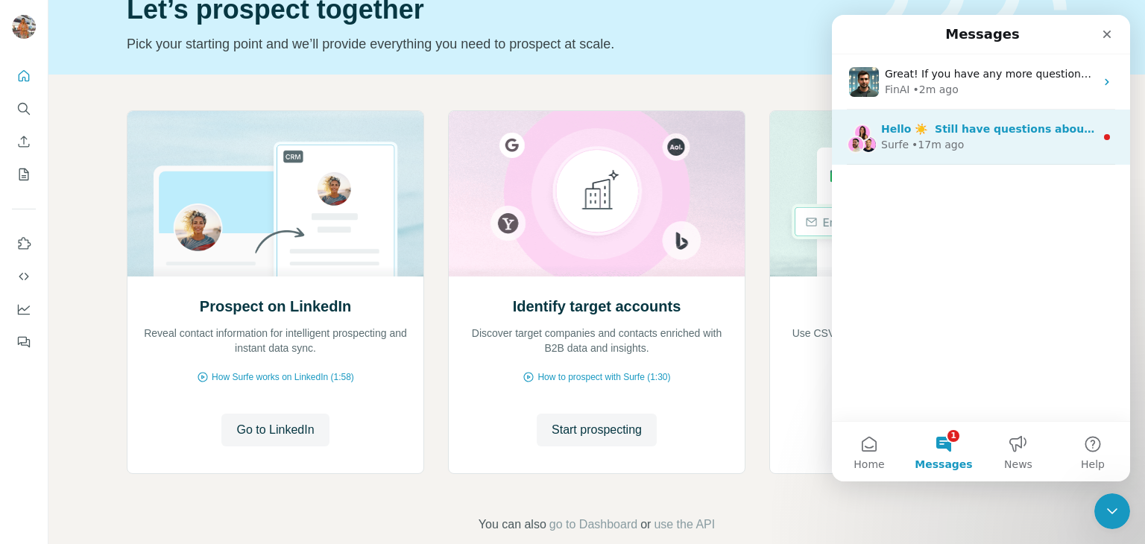
click at [973, 140] on div "Surfe • 17m ago" at bounding box center [988, 145] width 214 height 16
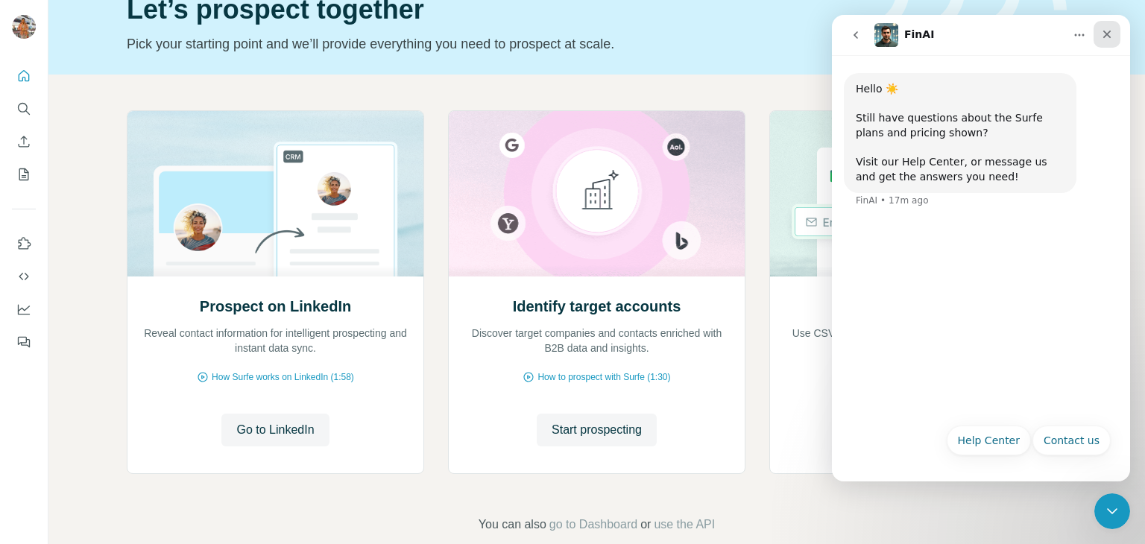
click at [1102, 28] on icon "Close" at bounding box center [1107, 34] width 12 height 12
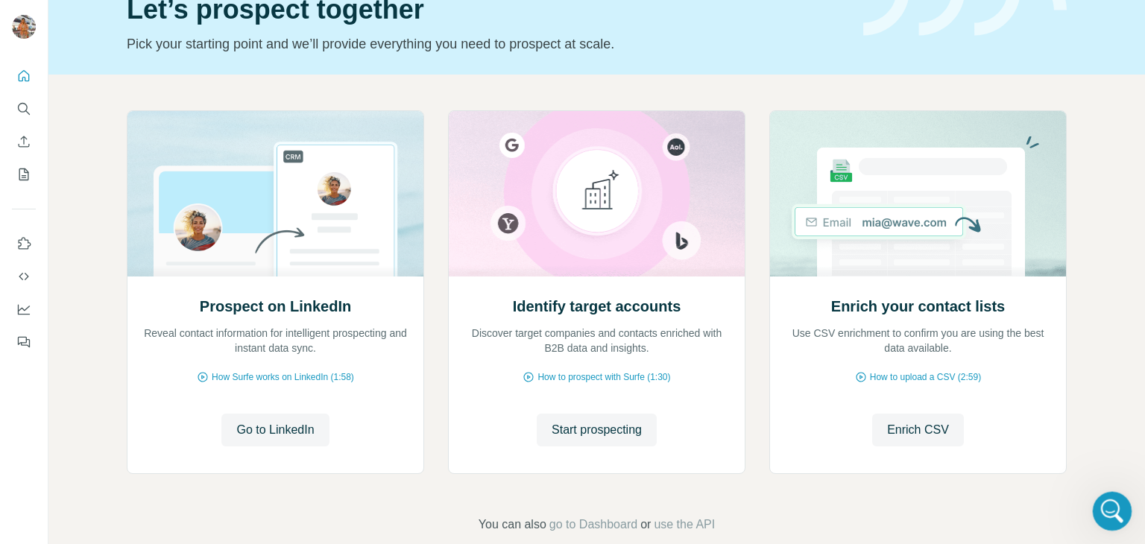
click at [1110, 508] on icon "Open Intercom Messenger" at bounding box center [1110, 509] width 25 height 25
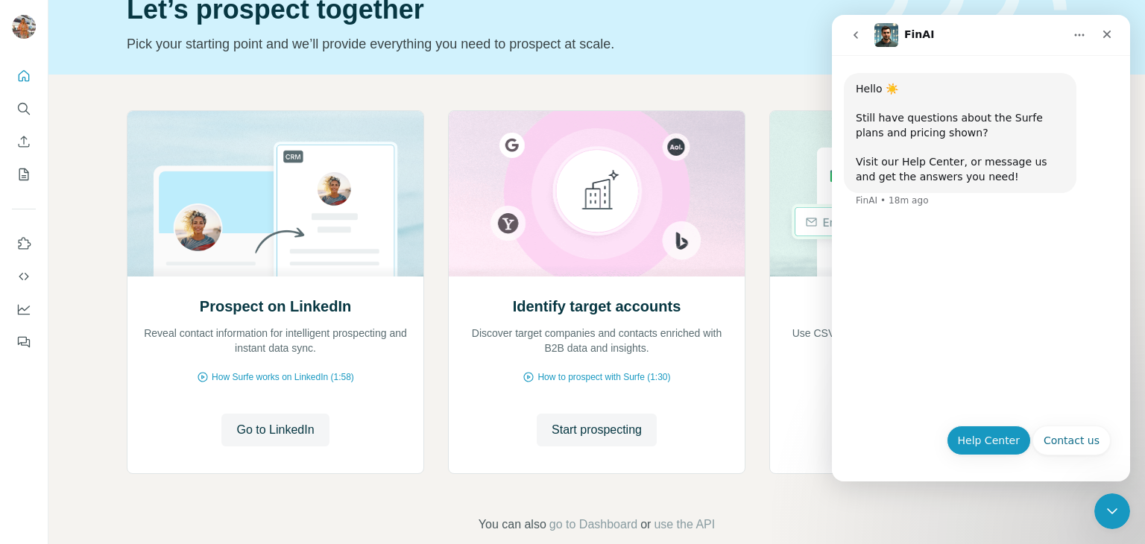
click at [1003, 447] on button "Help Center" at bounding box center [989, 441] width 85 height 30
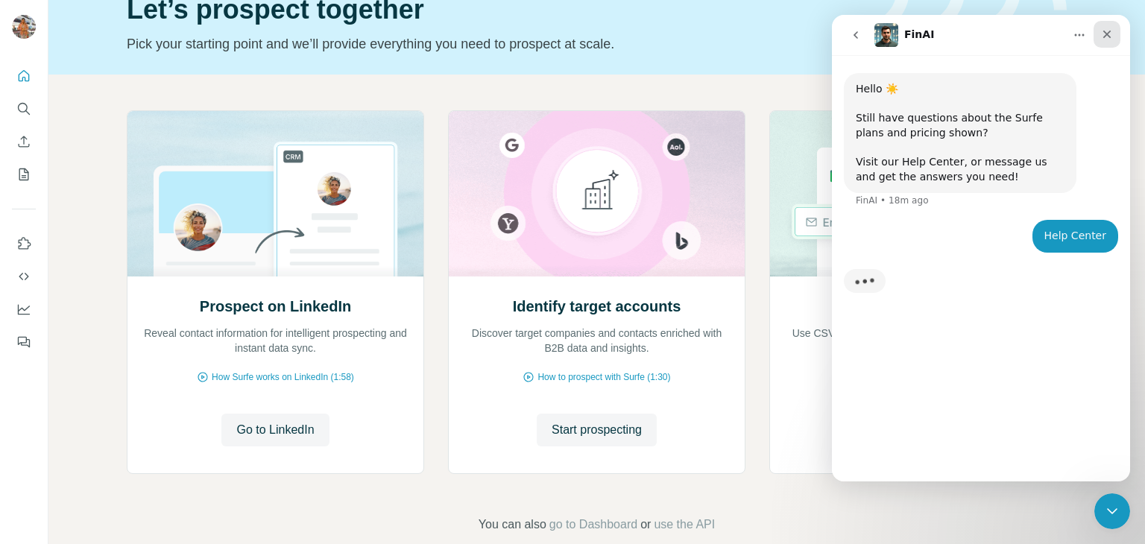
click at [1108, 40] on icon "Close" at bounding box center [1107, 34] width 12 height 12
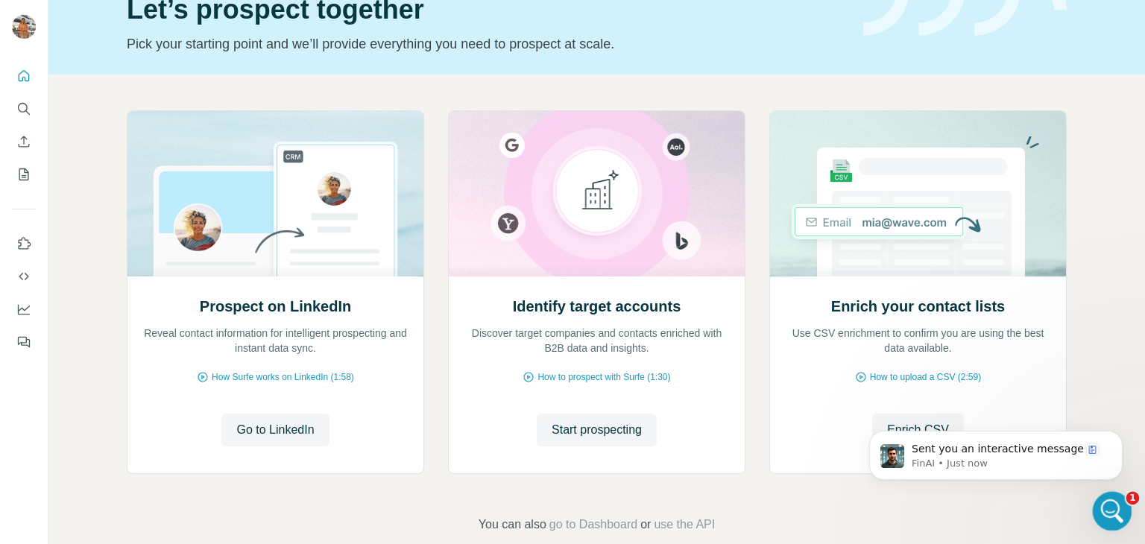
click at [1114, 514] on icon "Open Intercom Messenger" at bounding box center [1110, 509] width 25 height 25
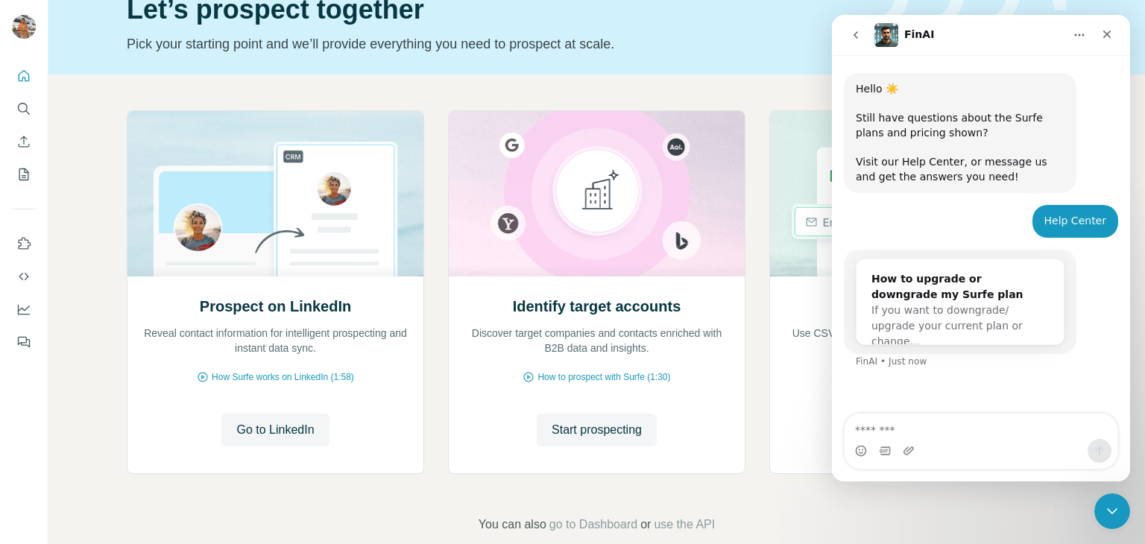
click at [927, 415] on textarea "Message…" at bounding box center [980, 426] width 273 height 25
type textarea "**********"
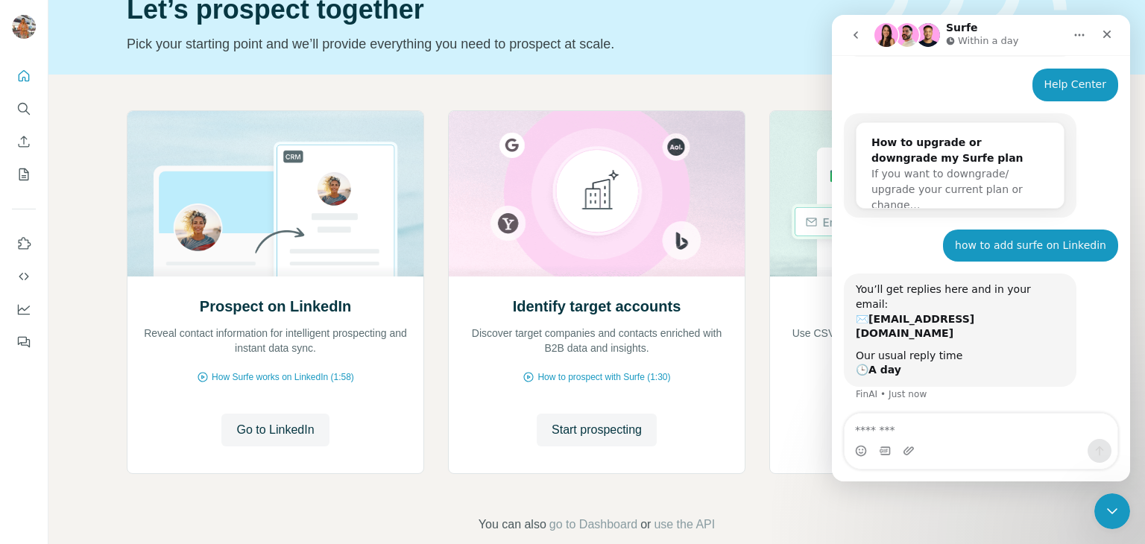
scroll to position [153, 0]
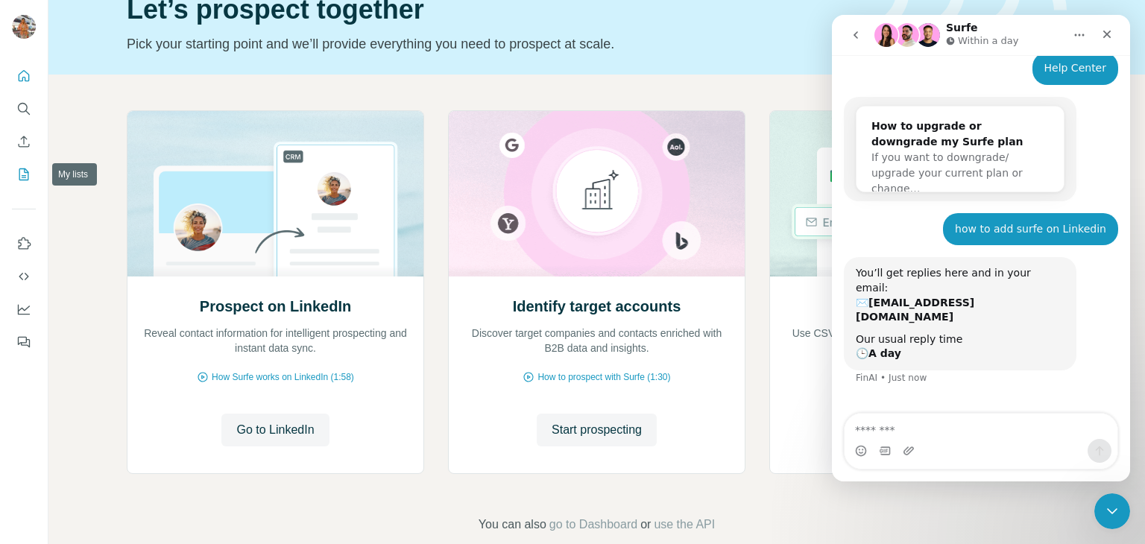
click at [26, 173] on icon "My lists" at bounding box center [23, 174] width 15 height 15
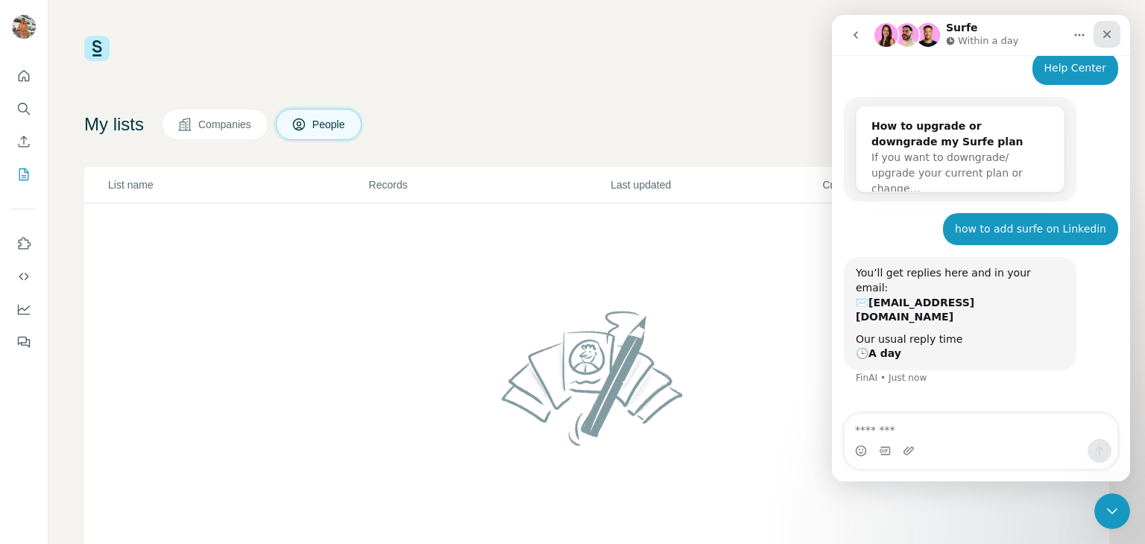
drag, startPoint x: 1105, startPoint y: 40, endPoint x: 1914, endPoint y: 60, distance: 809.0
click at [1105, 40] on icon "Close" at bounding box center [1107, 34] width 12 height 12
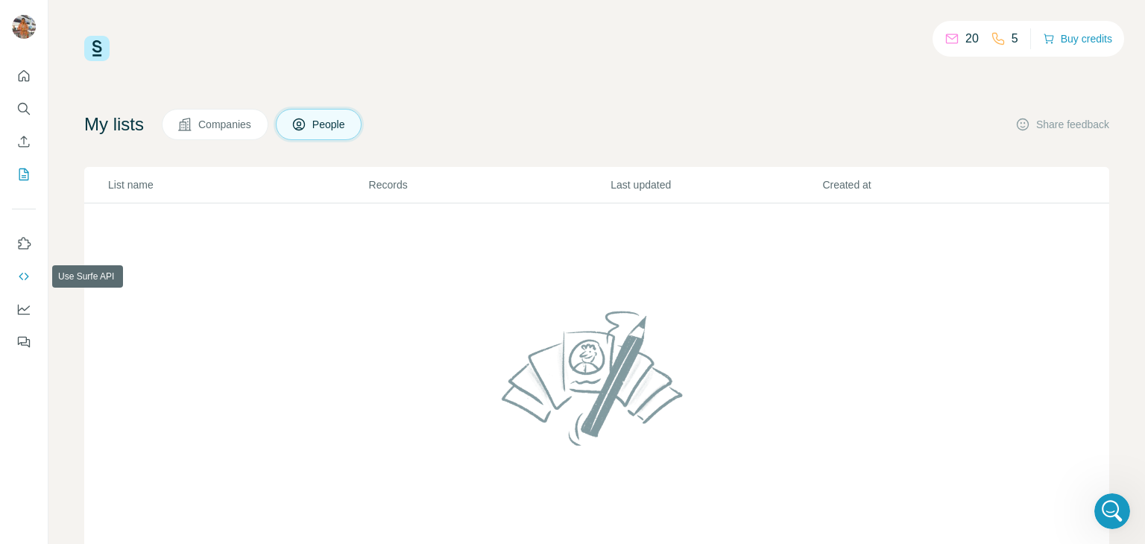
click at [17, 275] on icon "Use Surfe API" at bounding box center [23, 276] width 15 height 15
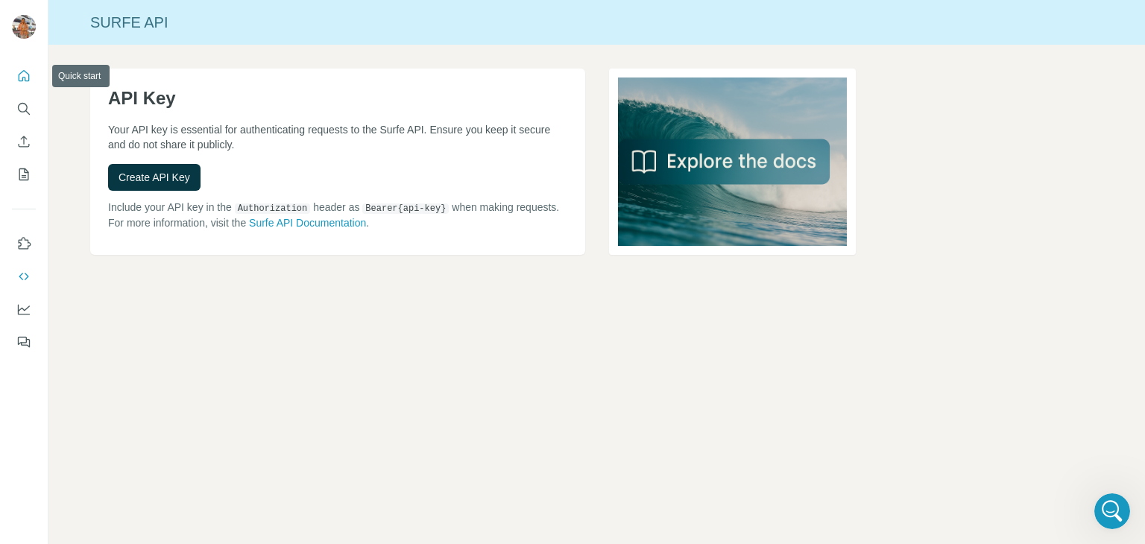
click at [19, 75] on icon "Quick start" at bounding box center [24, 75] width 11 height 11
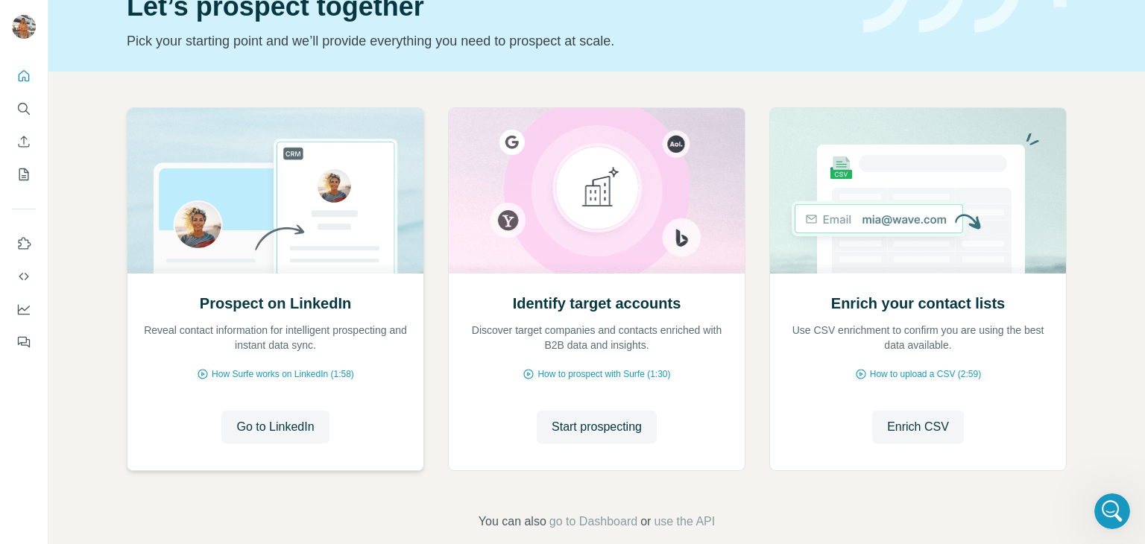
scroll to position [100, 0]
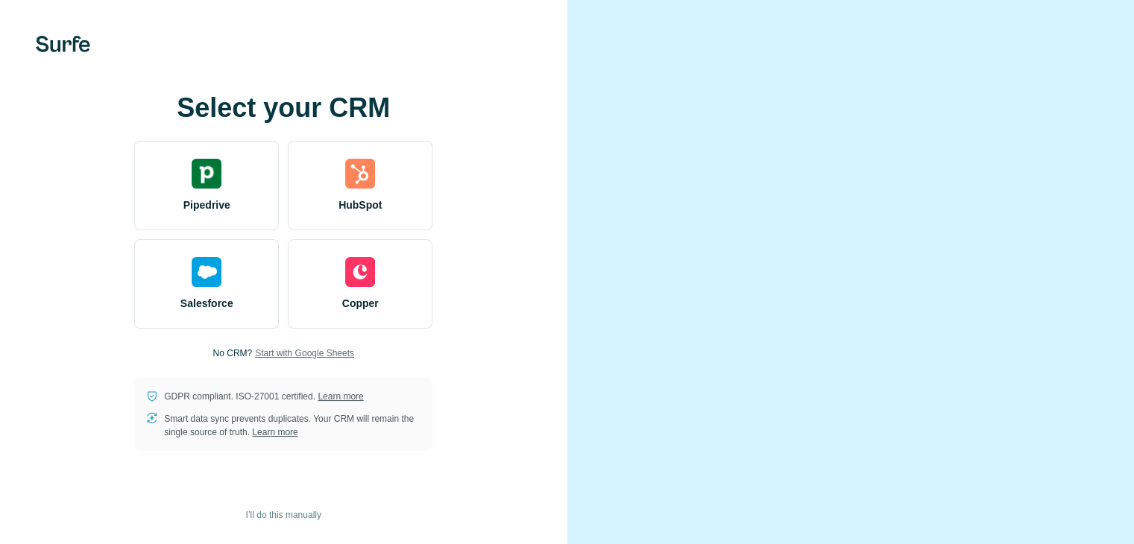
click at [335, 360] on span "Start with Google Sheets" at bounding box center [304, 353] width 99 height 13
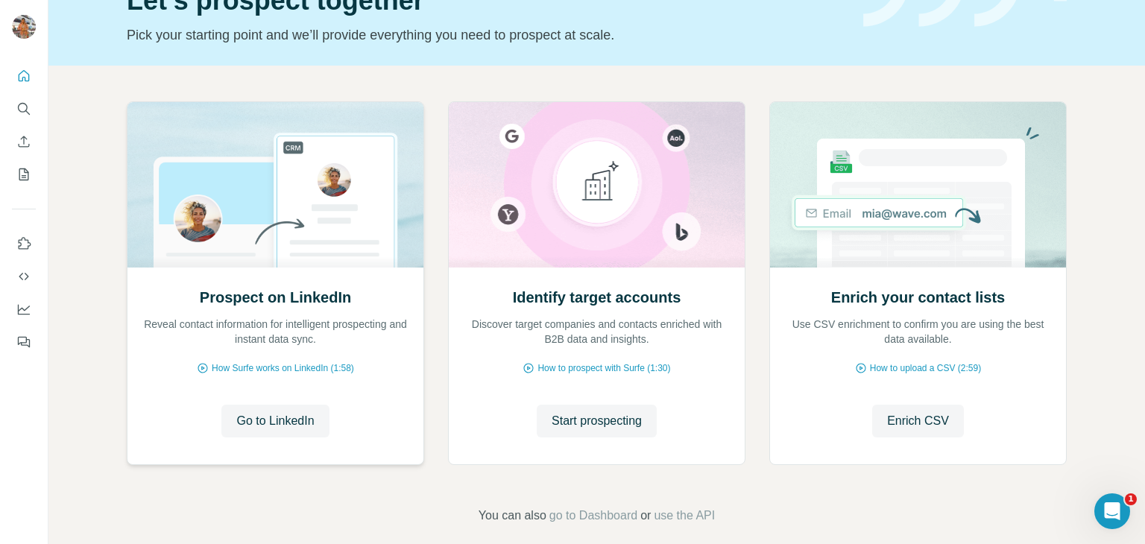
scroll to position [100, 0]
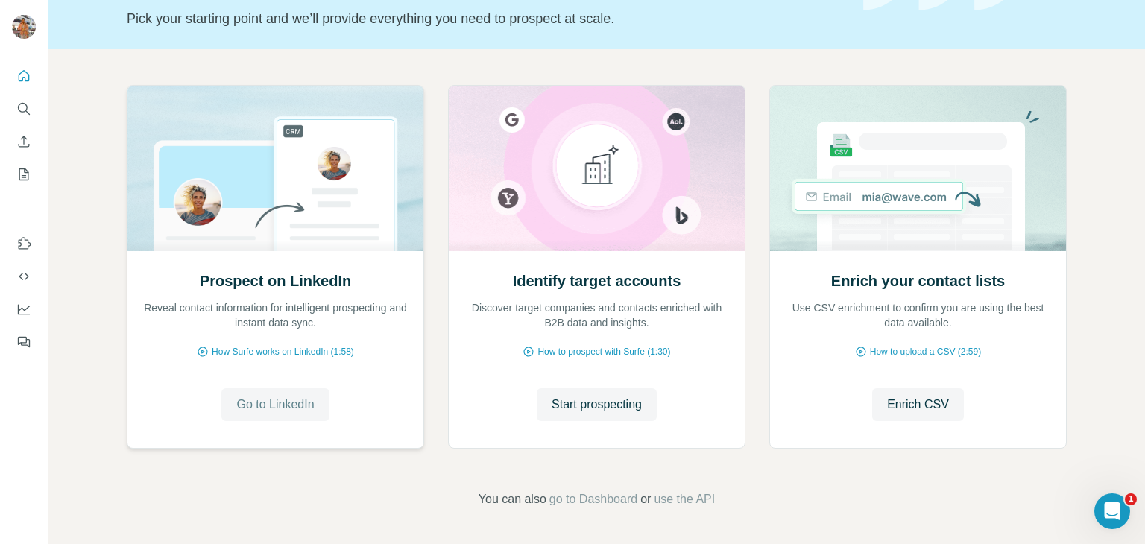
click at [262, 406] on span "Go to LinkedIn" at bounding box center [275, 405] width 78 height 18
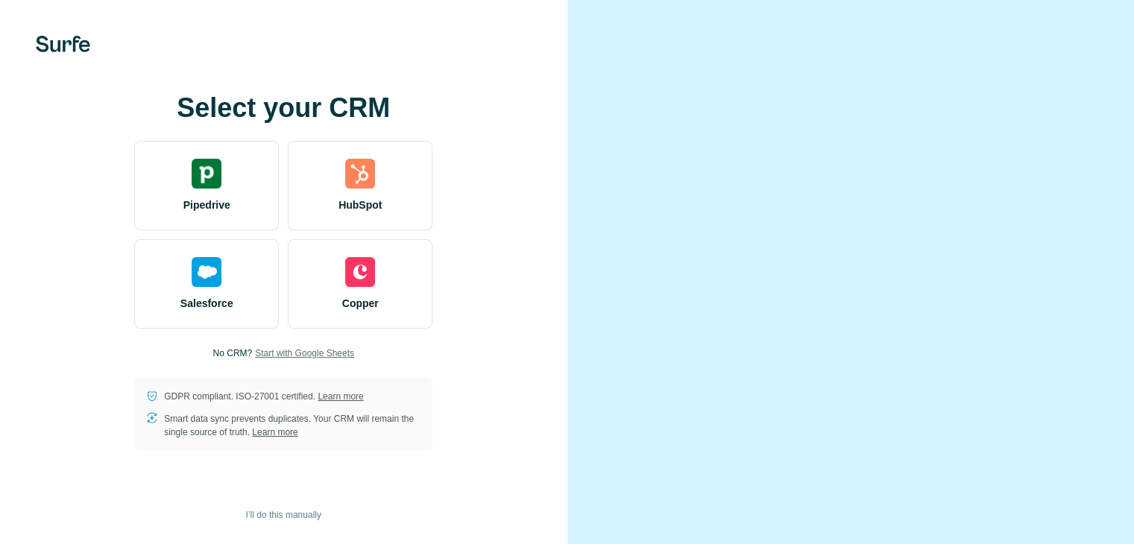
click at [331, 360] on span "Start with Google Sheets" at bounding box center [304, 353] width 99 height 13
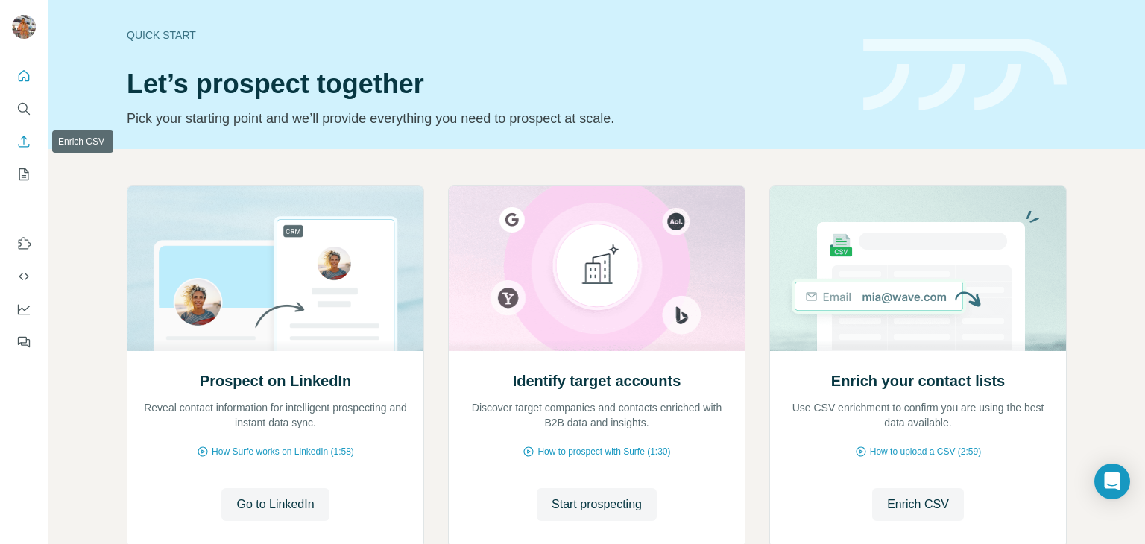
click at [26, 135] on icon "Enrich CSV" at bounding box center [23, 141] width 15 height 15
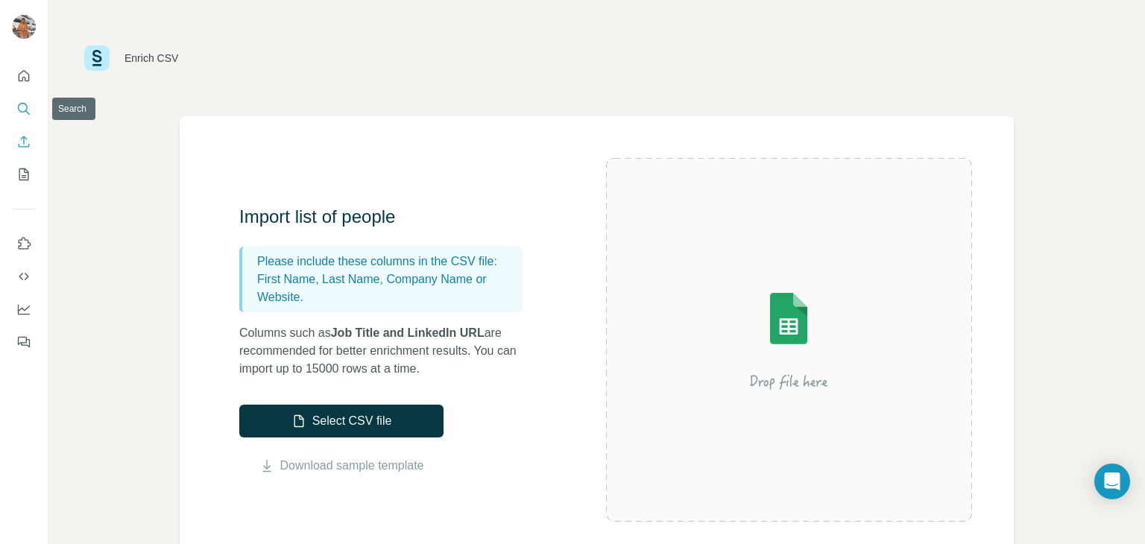
click at [31, 104] on button "Search" at bounding box center [24, 108] width 24 height 27
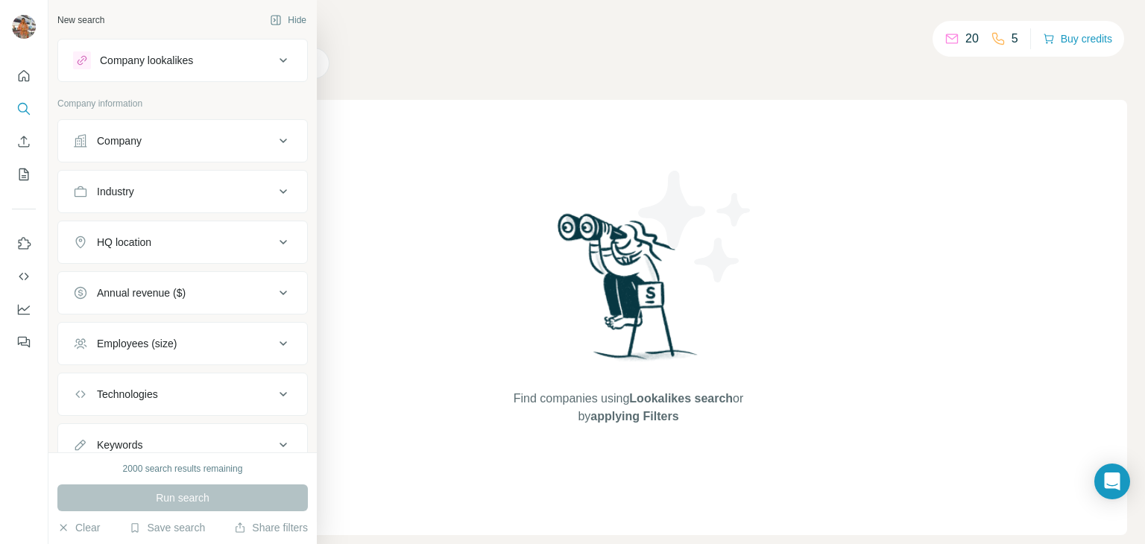
click at [274, 60] on icon at bounding box center [283, 60] width 18 height 18
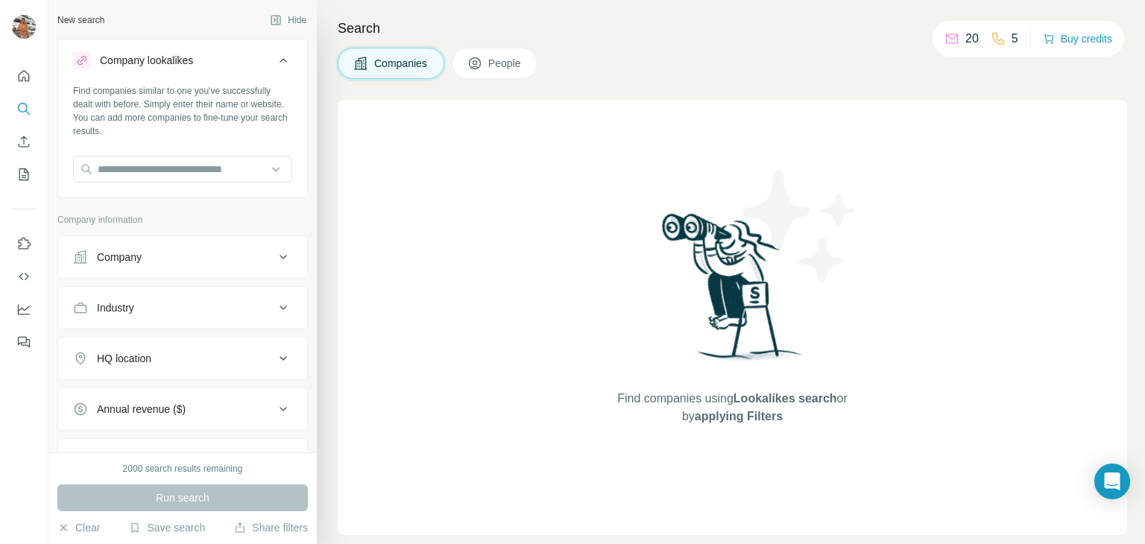
click at [274, 60] on icon at bounding box center [283, 60] width 18 height 18
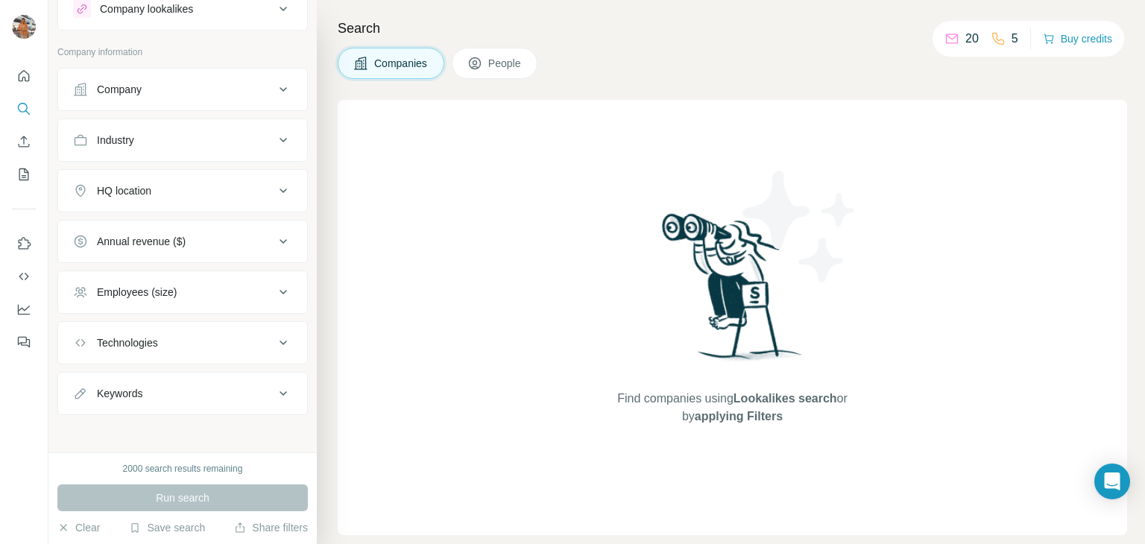
scroll to position [54, 0]
click at [274, 388] on icon at bounding box center [283, 391] width 18 height 18
click at [280, 389] on icon at bounding box center [283, 391] width 7 height 4
click at [274, 337] on icon at bounding box center [283, 341] width 18 height 18
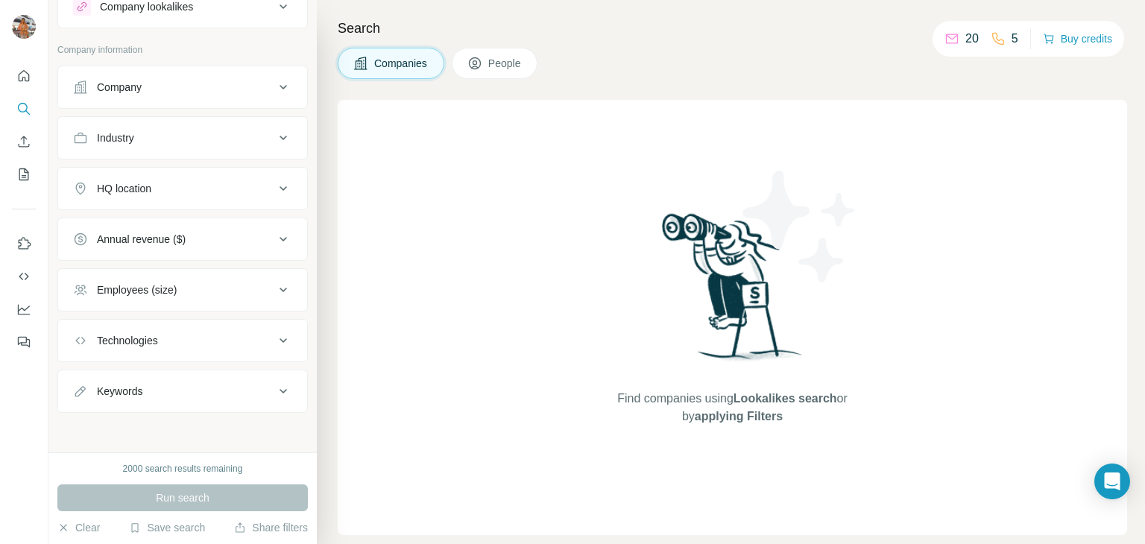
click at [274, 288] on icon at bounding box center [283, 290] width 18 height 18
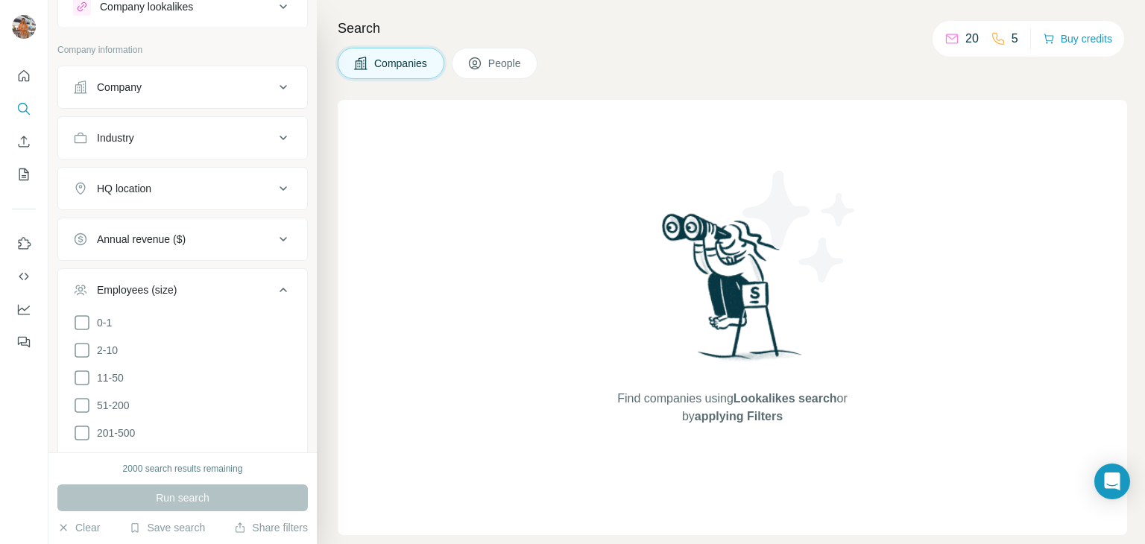
click at [280, 288] on icon at bounding box center [283, 290] width 7 height 4
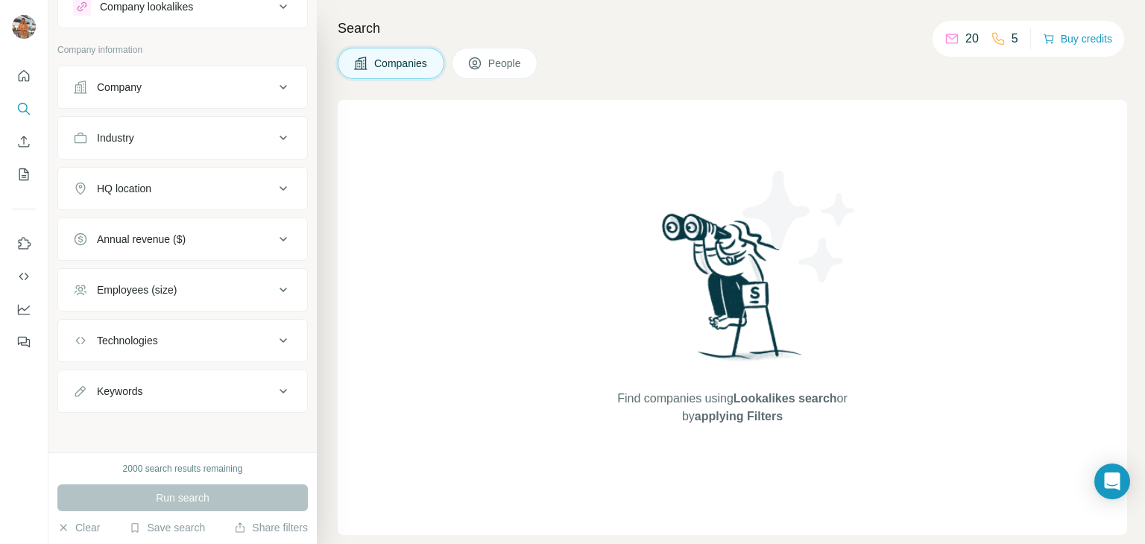
click at [274, 241] on icon at bounding box center [283, 239] width 18 height 18
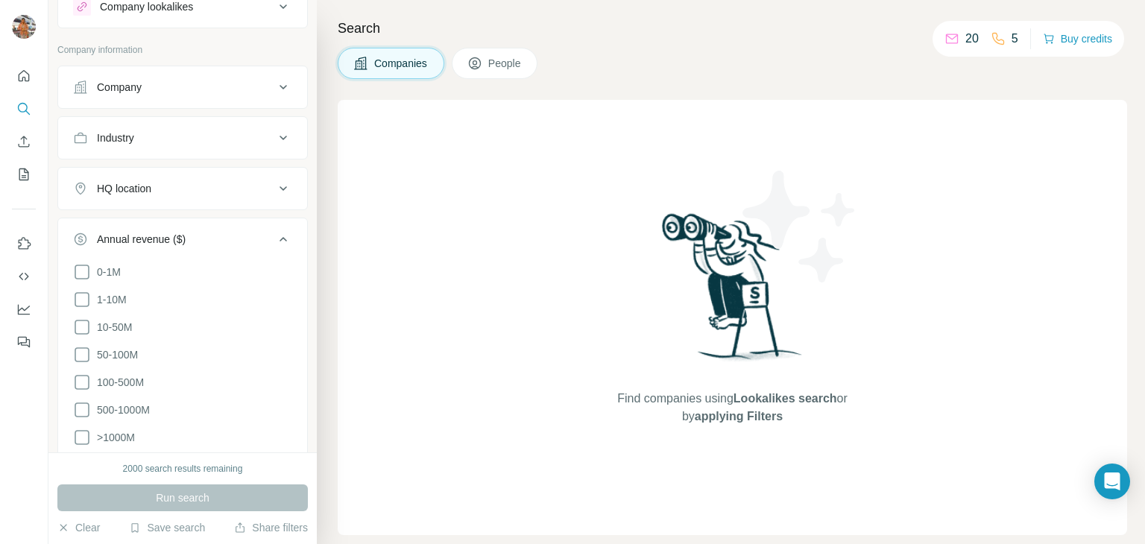
click at [274, 241] on icon at bounding box center [283, 239] width 18 height 18
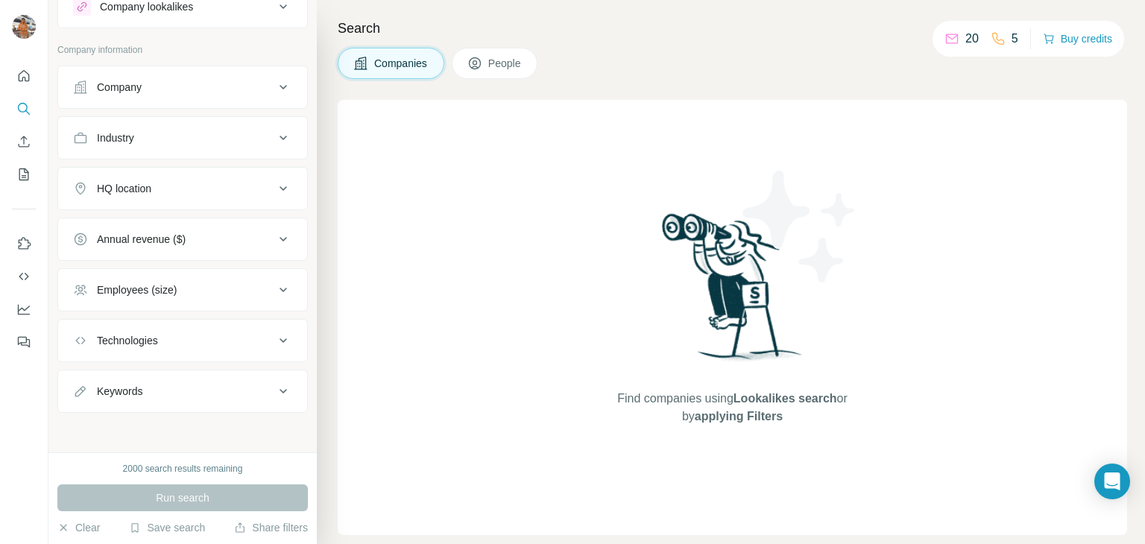
click at [280, 186] on icon at bounding box center [283, 188] width 7 height 4
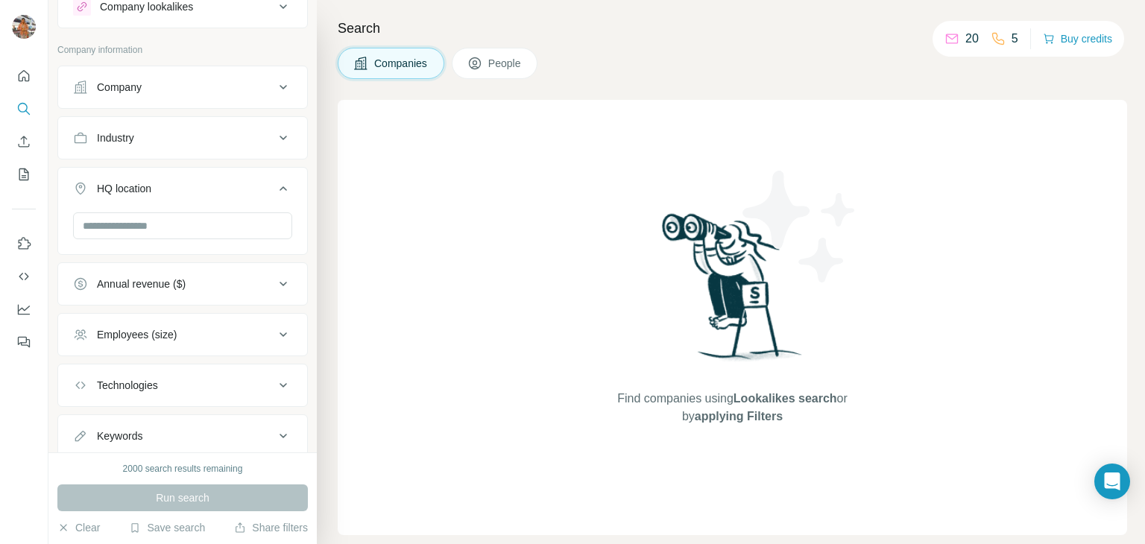
click at [274, 186] on icon at bounding box center [283, 189] width 18 height 18
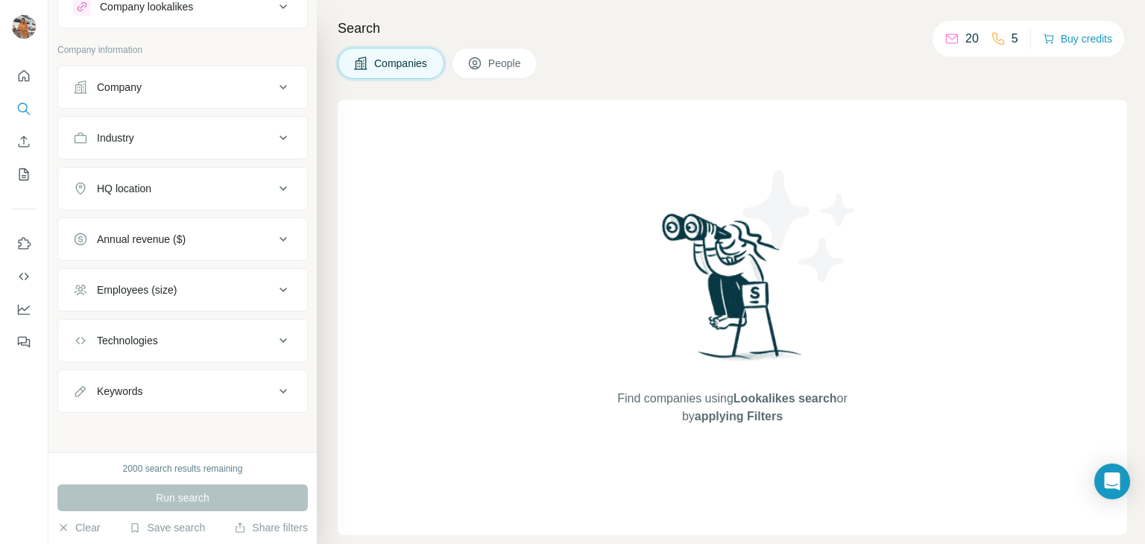
click at [274, 139] on icon at bounding box center [283, 138] width 18 height 18
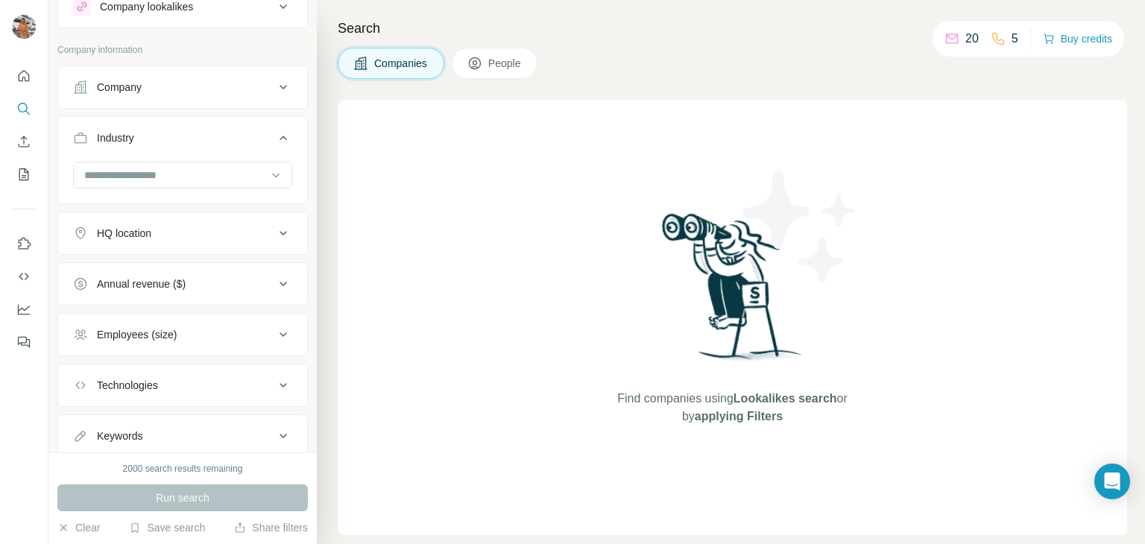
click at [274, 139] on icon at bounding box center [283, 138] width 18 height 18
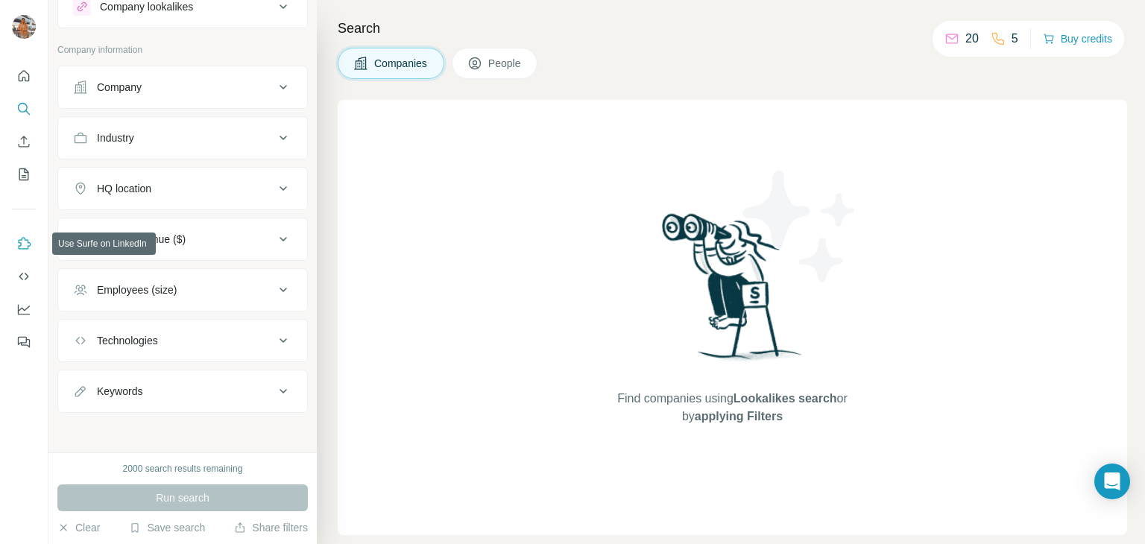
click at [25, 239] on icon "Use Surfe on LinkedIn" at bounding box center [25, 243] width 13 height 12
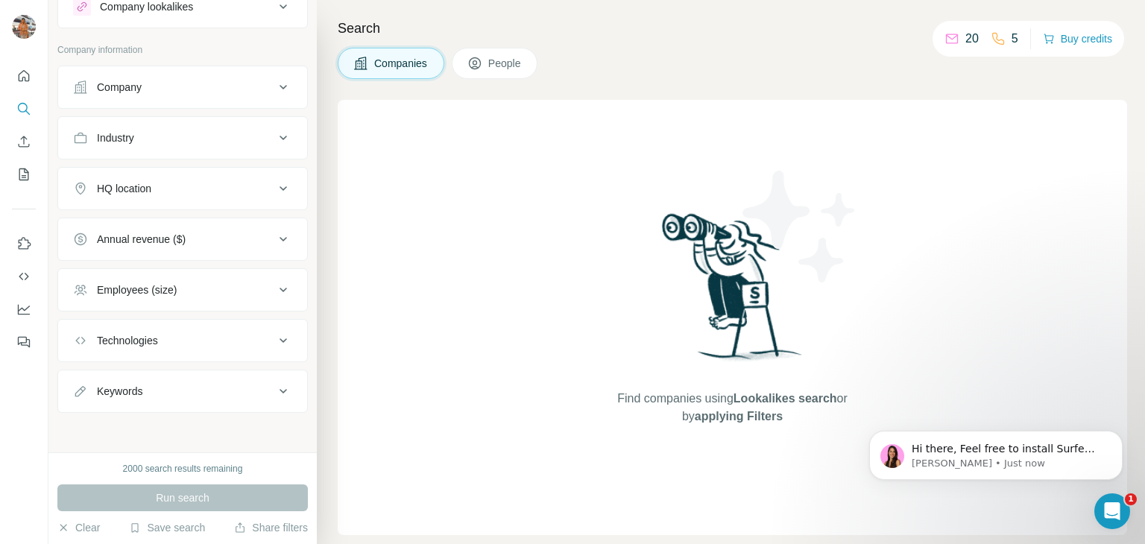
scroll to position [0, 0]
click at [1046, 458] on p "Aurélie • Just now" at bounding box center [1008, 463] width 192 height 13
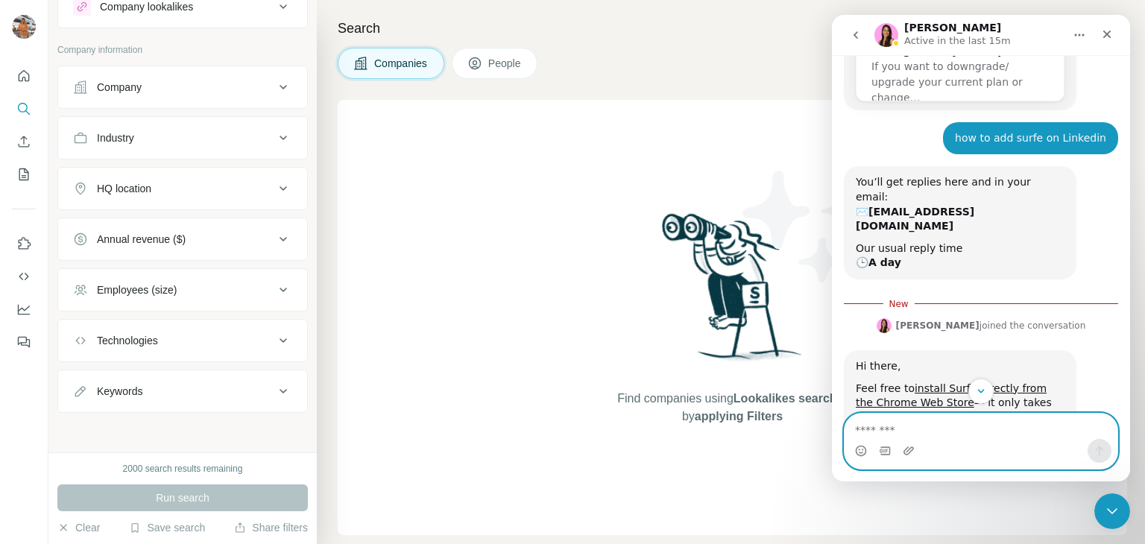
scroll to position [346, 0]
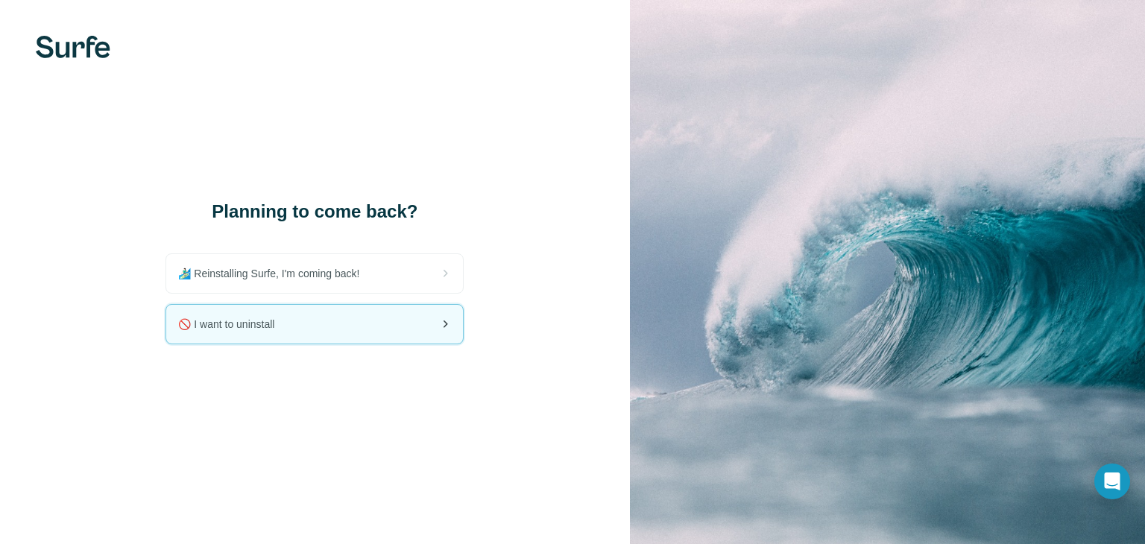
click at [366, 334] on div "🚫 I want to uninstall" at bounding box center [314, 324] width 297 height 39
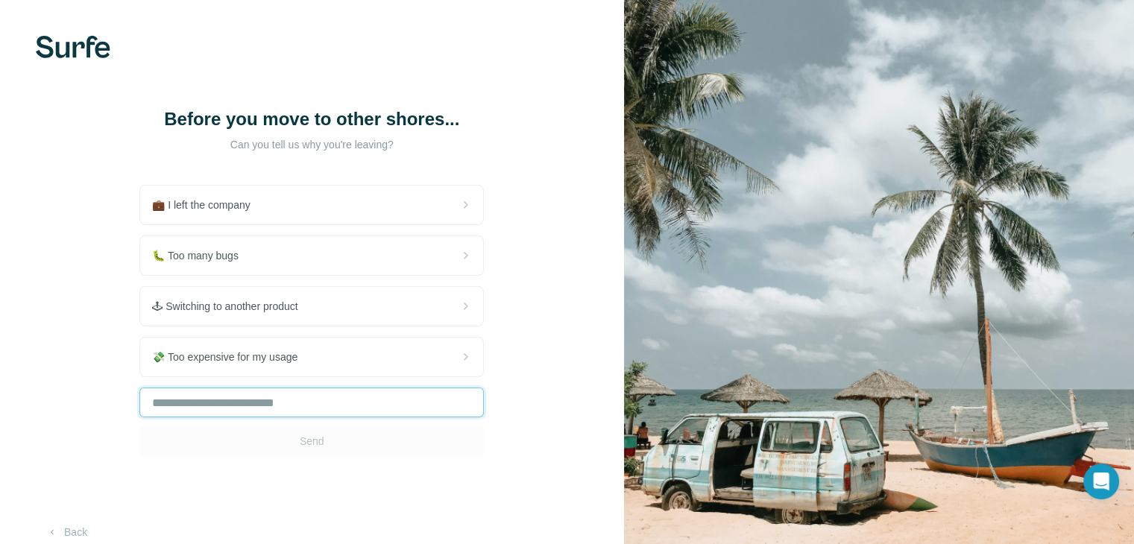
click at [311, 403] on input "text" at bounding box center [311, 403] width 344 height 30
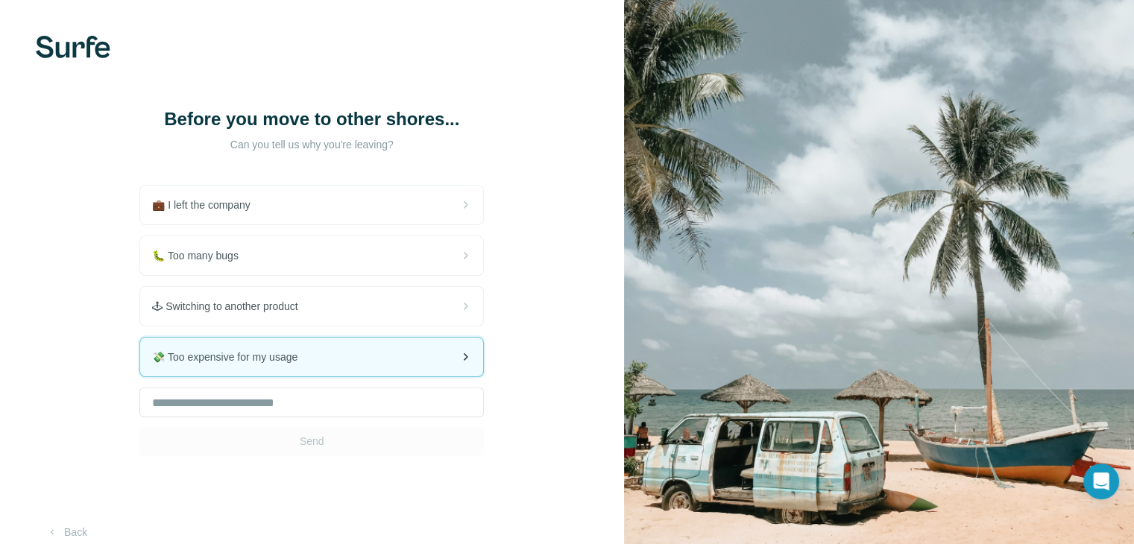
click at [347, 361] on div "💸 Too expensive for my usage" at bounding box center [311, 357] width 343 height 39
